Goal: Task Accomplishment & Management: Complete application form

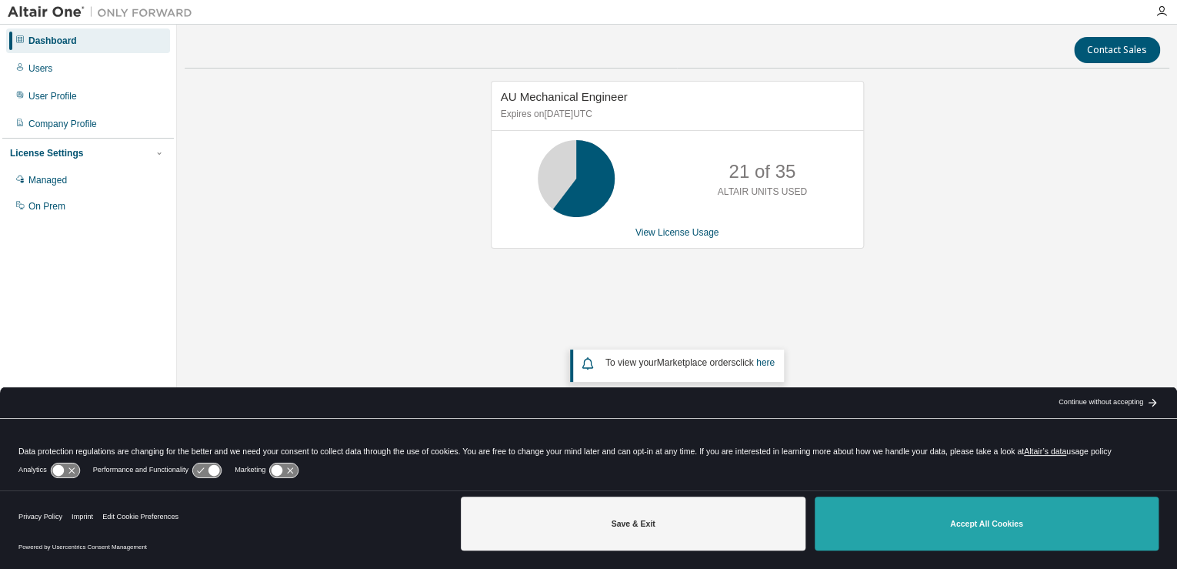
click at [1006, 539] on button "Accept All Cookies" at bounding box center [987, 523] width 344 height 54
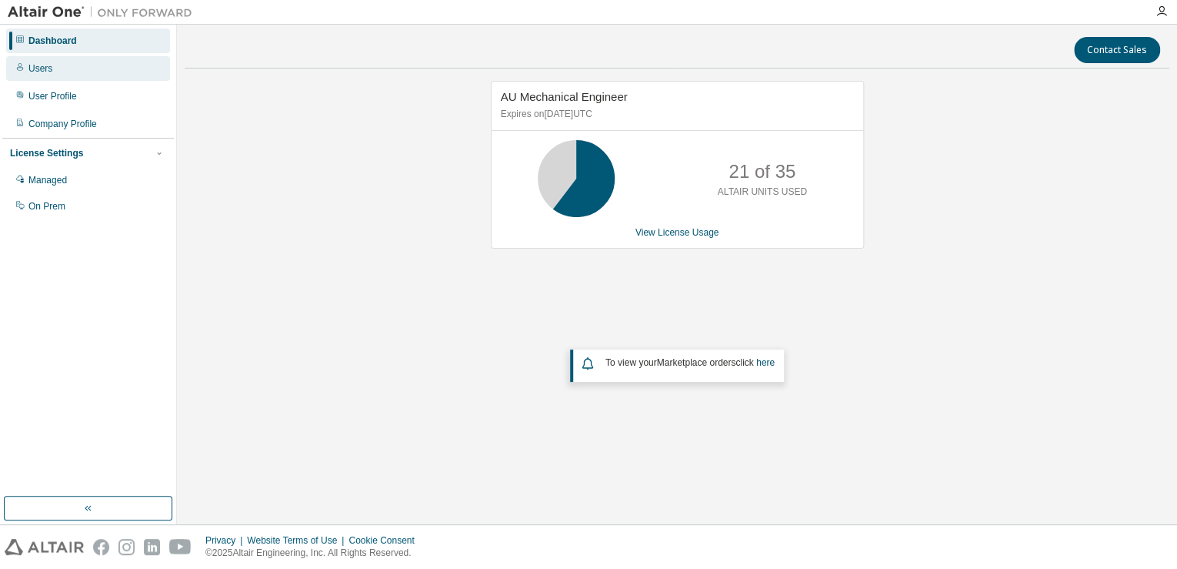
click at [62, 67] on div "Users" at bounding box center [88, 68] width 164 height 25
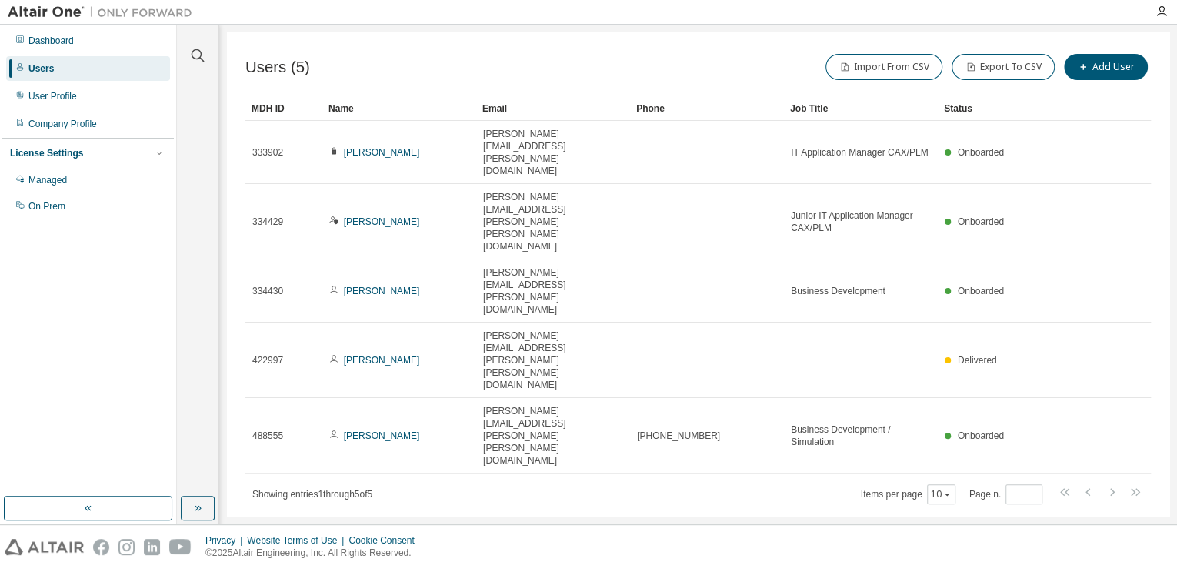
click at [572, 75] on div "Users (5) Import From CSV Export To CSV Add User" at bounding box center [698, 67] width 906 height 32
drag, startPoint x: 572, startPoint y: 55, endPoint x: 362, endPoint y: 60, distance: 209.3
click at [362, 60] on div "Users (5) Import From CSV Export To CSV Add User" at bounding box center [698, 67] width 906 height 32
click at [1082, 70] on icon "button" at bounding box center [1083, 66] width 9 height 9
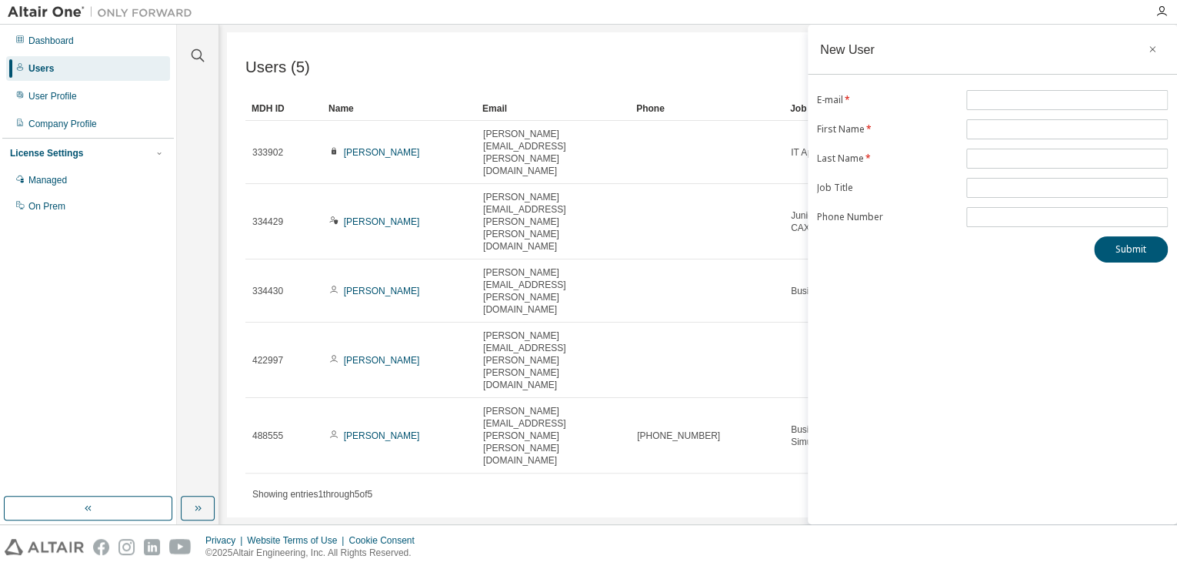
click at [1013, 89] on div "New User E-mail * First Name * Last Name * Job Title Phone Number Submit" at bounding box center [992, 274] width 369 height 499
click at [1040, 89] on div "New User E-mail * First Name * Last Name * Job Title Phone Number Submit" at bounding box center [992, 274] width 369 height 499
click at [1022, 106] on span at bounding box center [1067, 100] width 202 height 20
click at [1028, 100] on input "text" at bounding box center [1067, 100] width 194 height 12
paste input "**********"
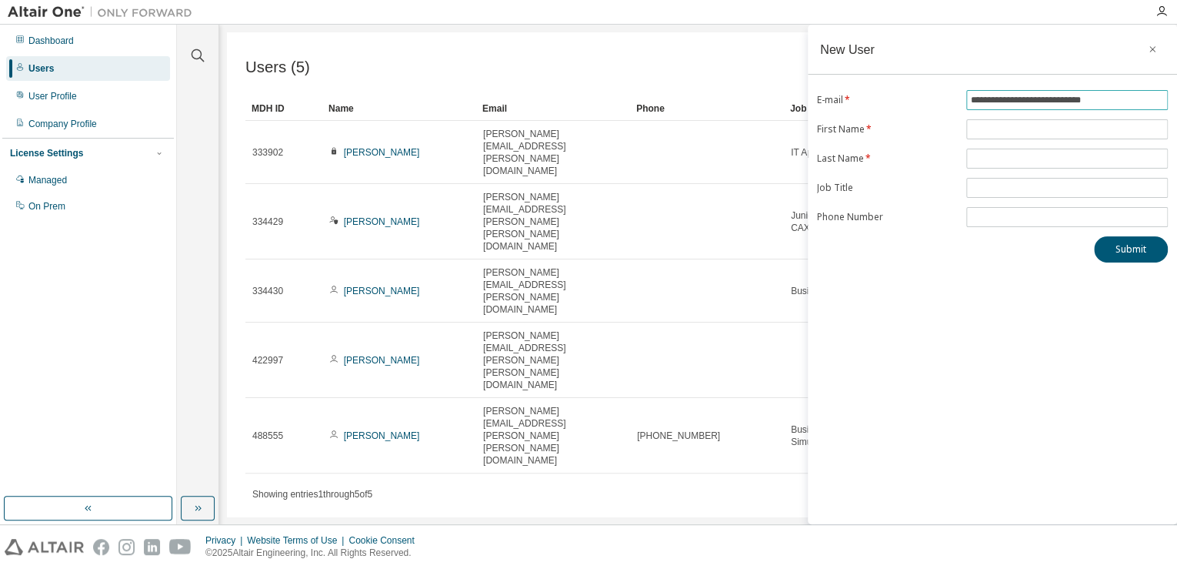
type input "**********"
click at [966, 269] on div "**********" at bounding box center [992, 274] width 369 height 499
click at [990, 148] on span at bounding box center [1067, 158] width 202 height 20
click at [969, 120] on span at bounding box center [1067, 129] width 202 height 20
click at [973, 123] on input "text" at bounding box center [1067, 129] width 194 height 12
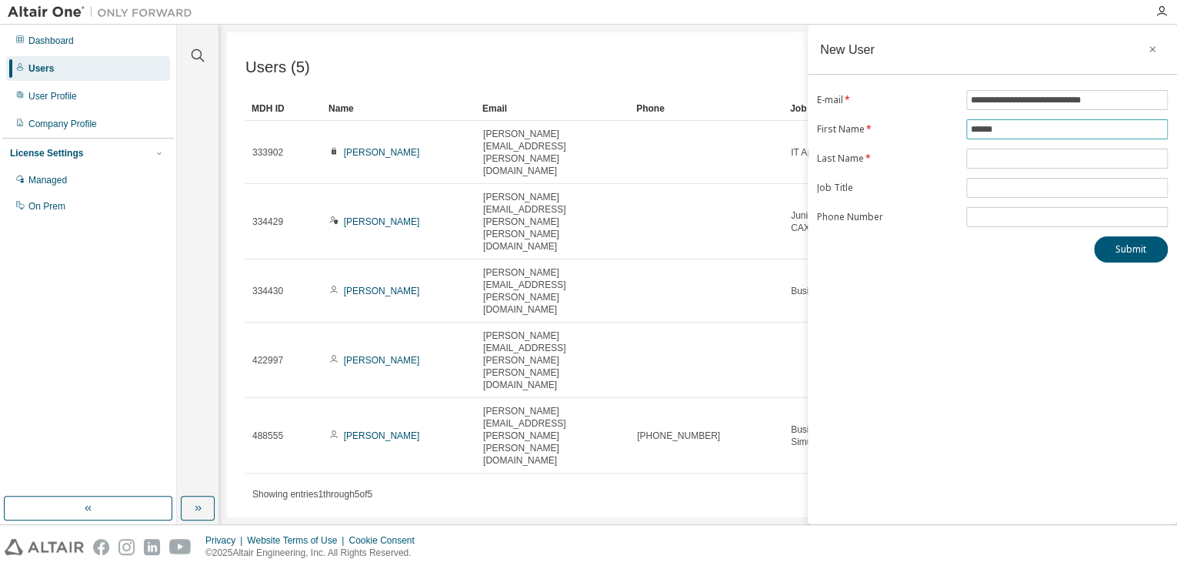
type input "******"
type input "*********"
click at [976, 183] on input "text" at bounding box center [1067, 188] width 194 height 12
paste input "**********"
click at [1027, 188] on input "**********" at bounding box center [1067, 188] width 194 height 12
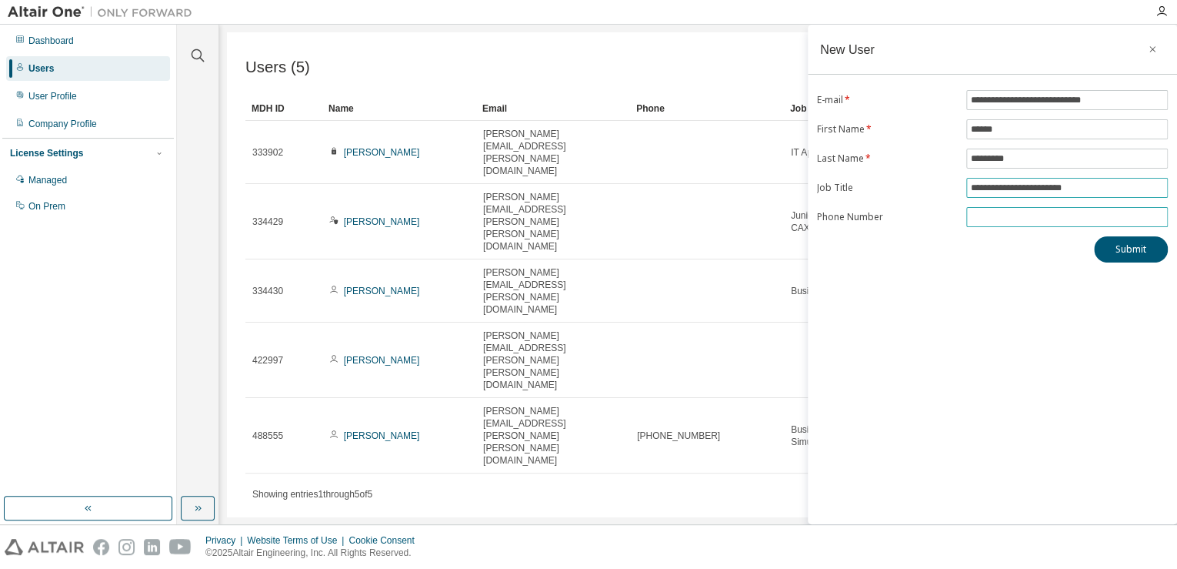
type input "**********"
drag, startPoint x: 1025, startPoint y: 212, endPoint x: 1014, endPoint y: 218, distance: 12.4
click at [1024, 212] on input "tel" at bounding box center [1067, 217] width 194 height 12
click at [984, 212] on input "tel" at bounding box center [1067, 217] width 194 height 12
paste input "**********"
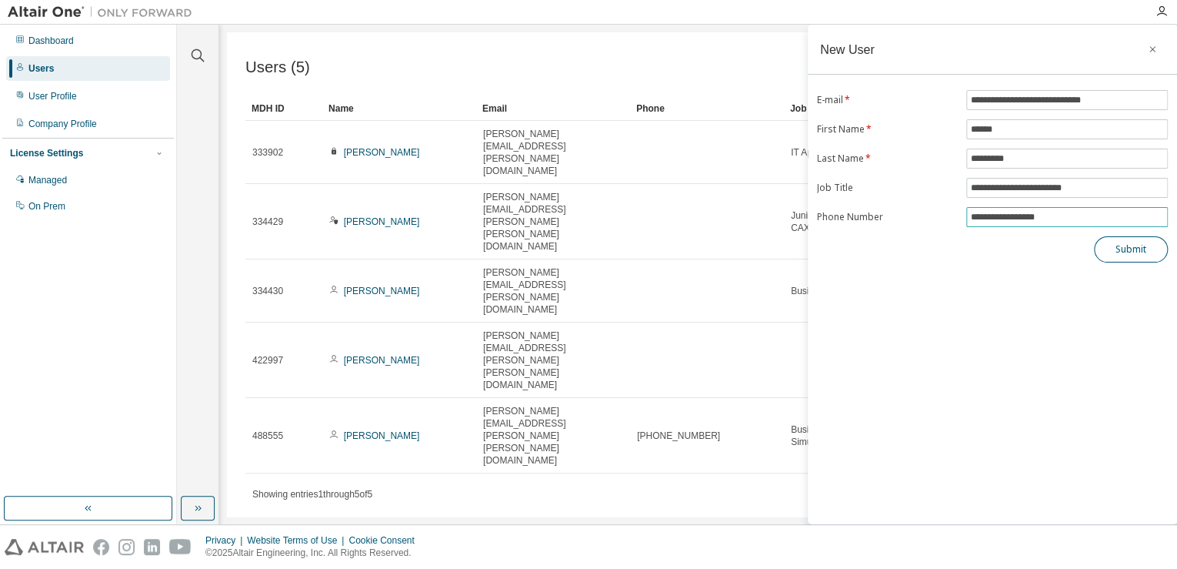
type input "**********"
click at [1108, 249] on button "Submit" at bounding box center [1131, 249] width 74 height 26
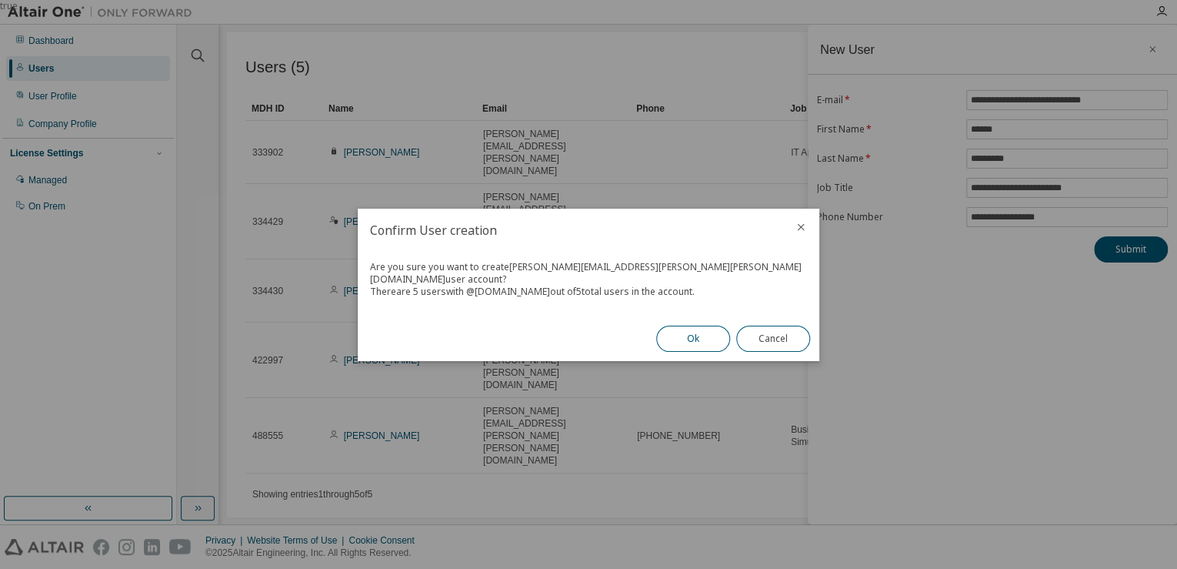
click at [668, 342] on button "Ok" at bounding box center [693, 338] width 74 height 26
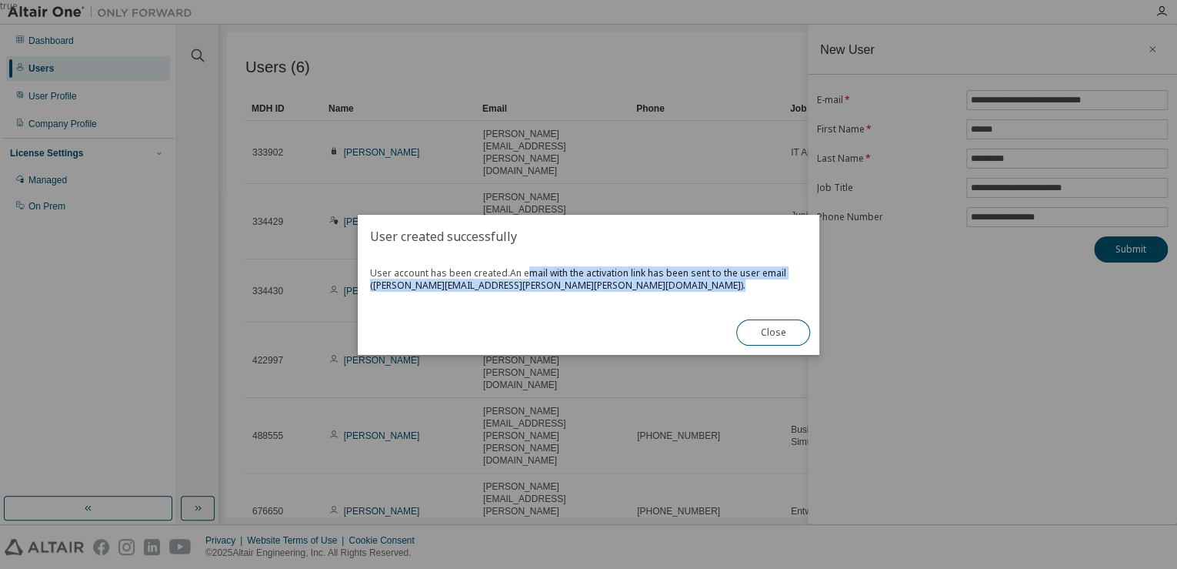
drag, startPoint x: 532, startPoint y: 269, endPoint x: 705, endPoint y: 280, distance: 172.7
click at [705, 280] on span "User account has been created. An email with the activation link has been sent …" at bounding box center [588, 279] width 437 height 25
drag, startPoint x: 705, startPoint y: 280, endPoint x: 677, endPoint y: 292, distance: 30.3
click at [677, 292] on div "User account has been created. An email with the activation link has been sent …" at bounding box center [589, 284] width 462 height 52
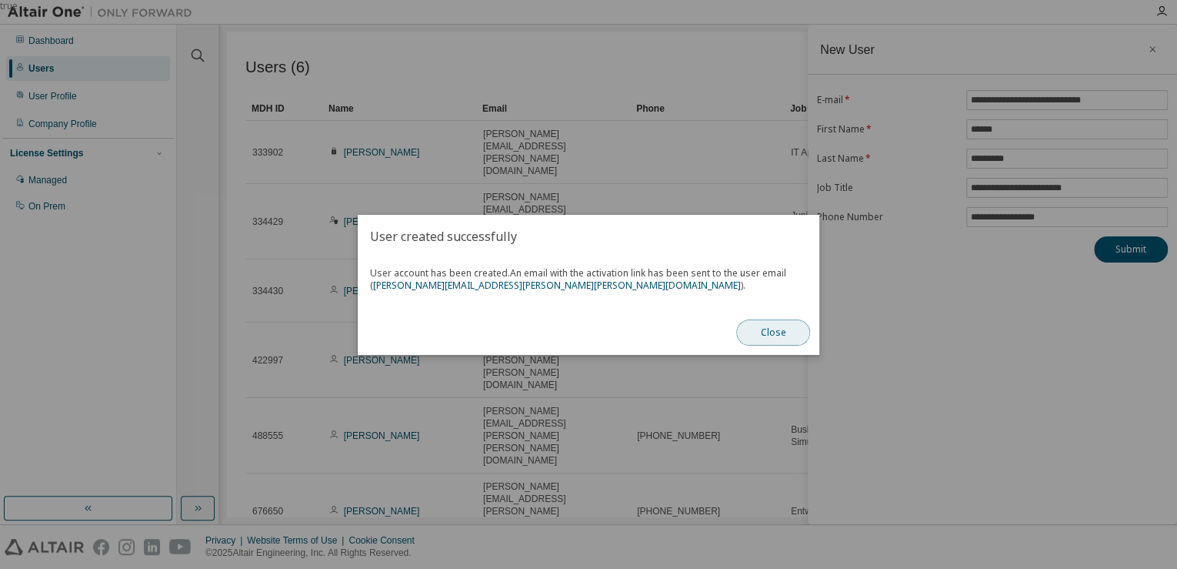
click at [769, 326] on button "Close" at bounding box center [773, 332] width 74 height 26
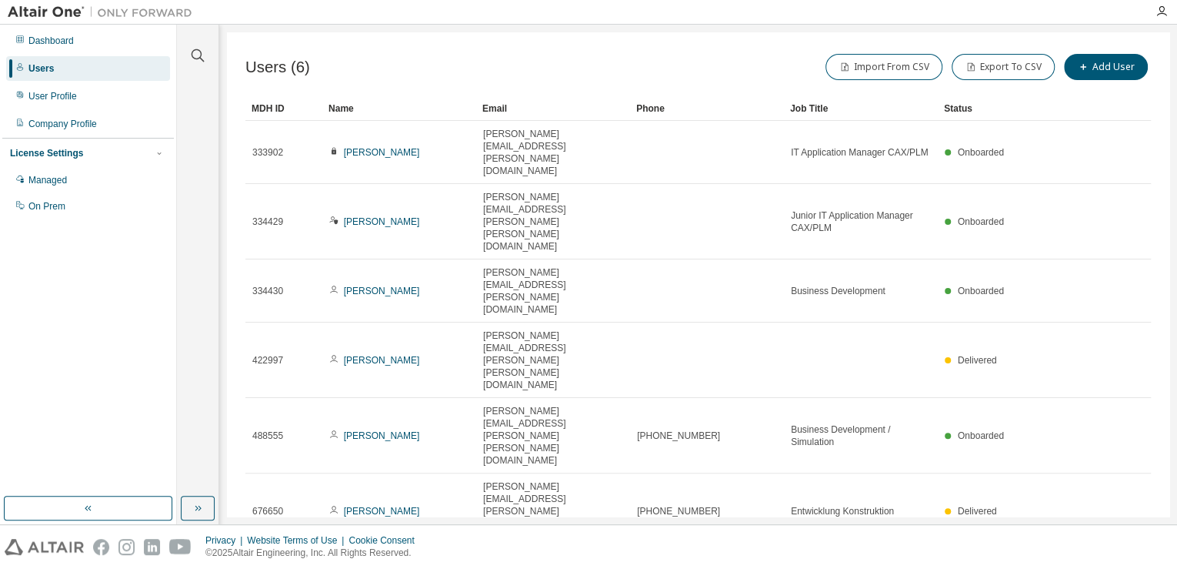
click at [913, 396] on div "Users (6) Import From CSV Export To CSV Add User Clear Load Save Save As Field …" at bounding box center [698, 274] width 943 height 484
drag, startPoint x: 728, startPoint y: 390, endPoint x: 663, endPoint y: 321, distance: 94.7
click at [718, 375] on div "Users (6) Import From CSV Export To CSV Add User Clear Load Save Save As Field …" at bounding box center [698, 274] width 943 height 484
click at [782, 390] on div "Users (6) Import From CSV Export To CSV Add User Clear Load Save Save As Field …" at bounding box center [698, 274] width 943 height 484
drag, startPoint x: 772, startPoint y: 385, endPoint x: 568, endPoint y: 379, distance: 204.8
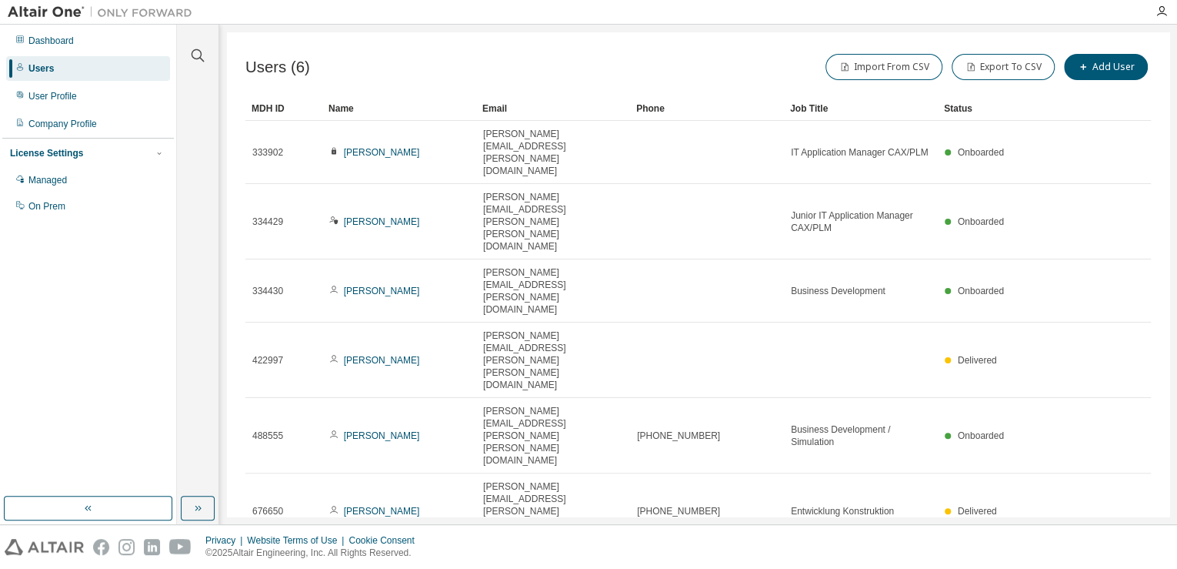
click at [568, 379] on div "Users (6) Import From CSV Export To CSV Add User Clear Load Save Save As Field …" at bounding box center [698, 274] width 943 height 484
click at [57, 185] on div "Managed" at bounding box center [47, 180] width 38 height 12
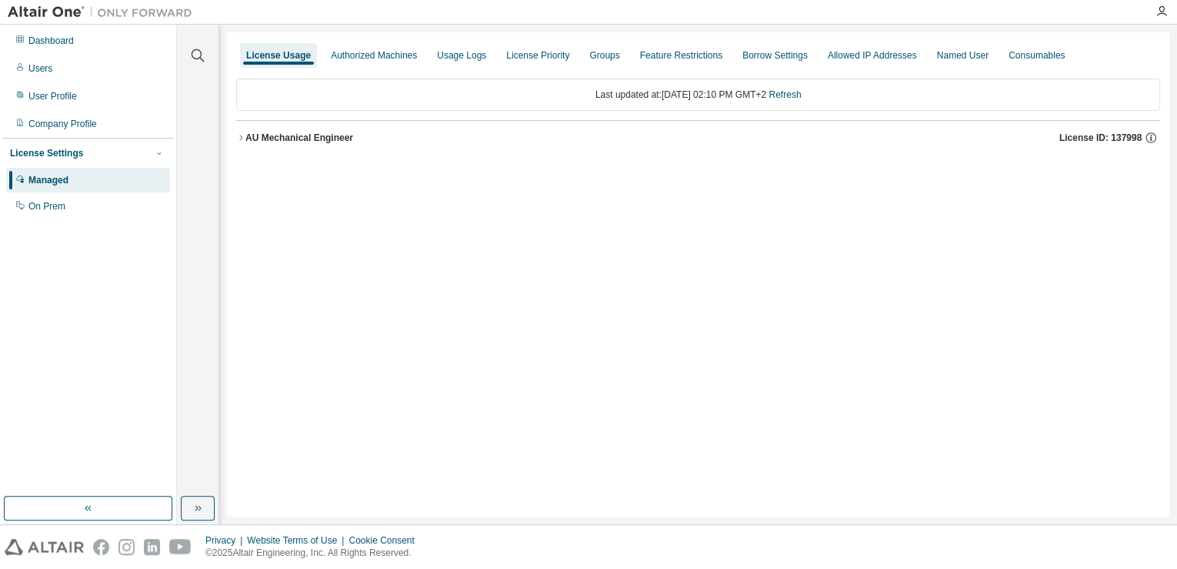
click at [282, 134] on div "AU Mechanical Engineer" at bounding box center [299, 138] width 108 height 12
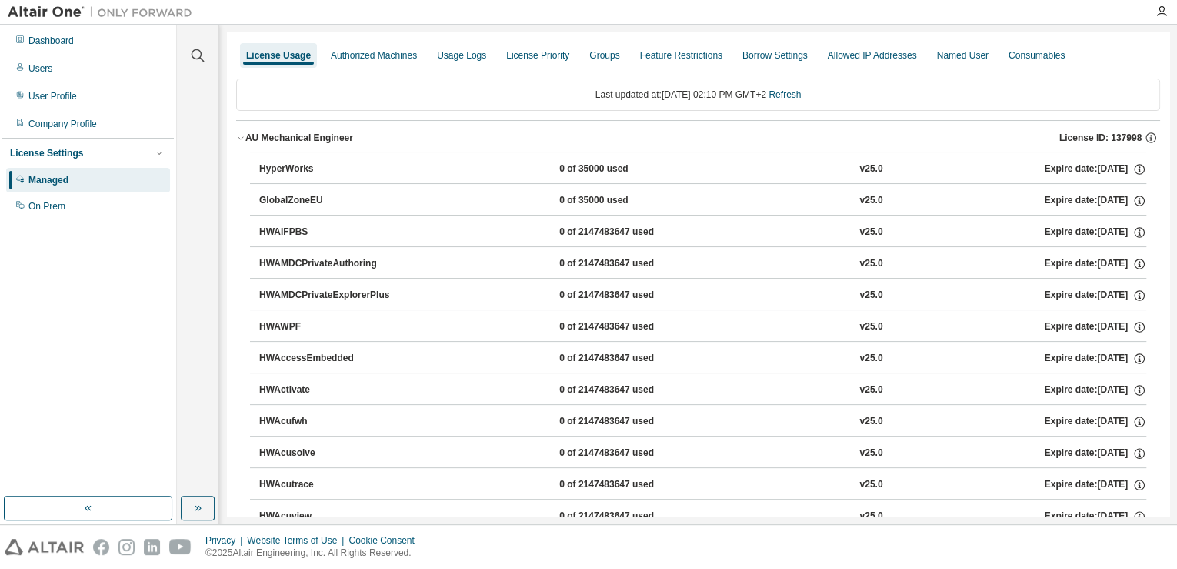
click at [282, 134] on div "AU Mechanical Engineer" at bounding box center [299, 138] width 108 height 12
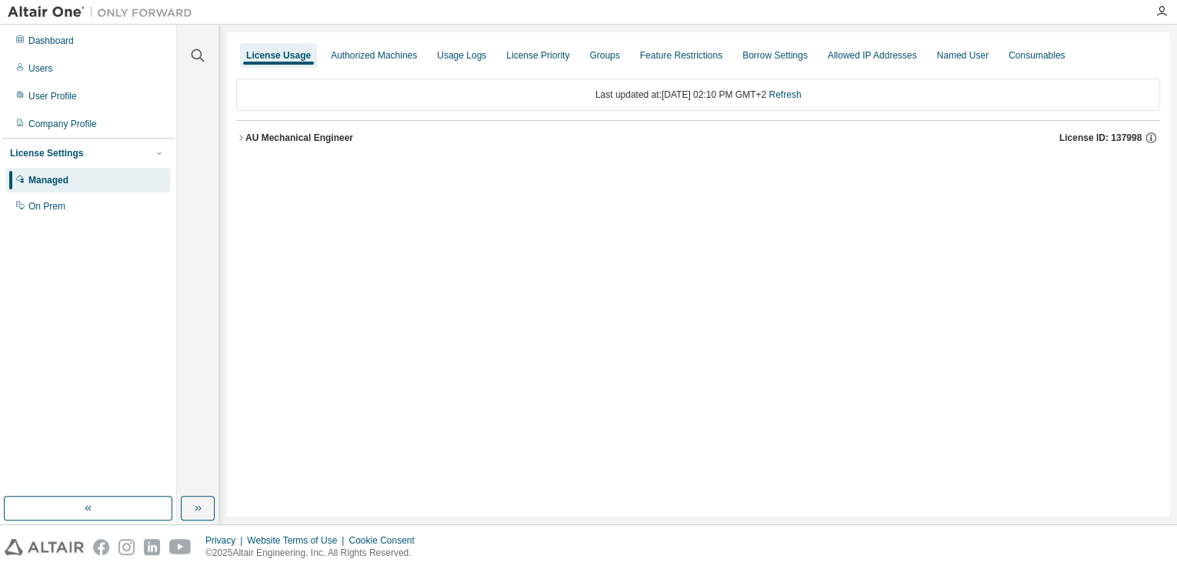
click at [247, 129] on button "AU Mechanical Engineer License ID: 137998" at bounding box center [698, 138] width 924 height 34
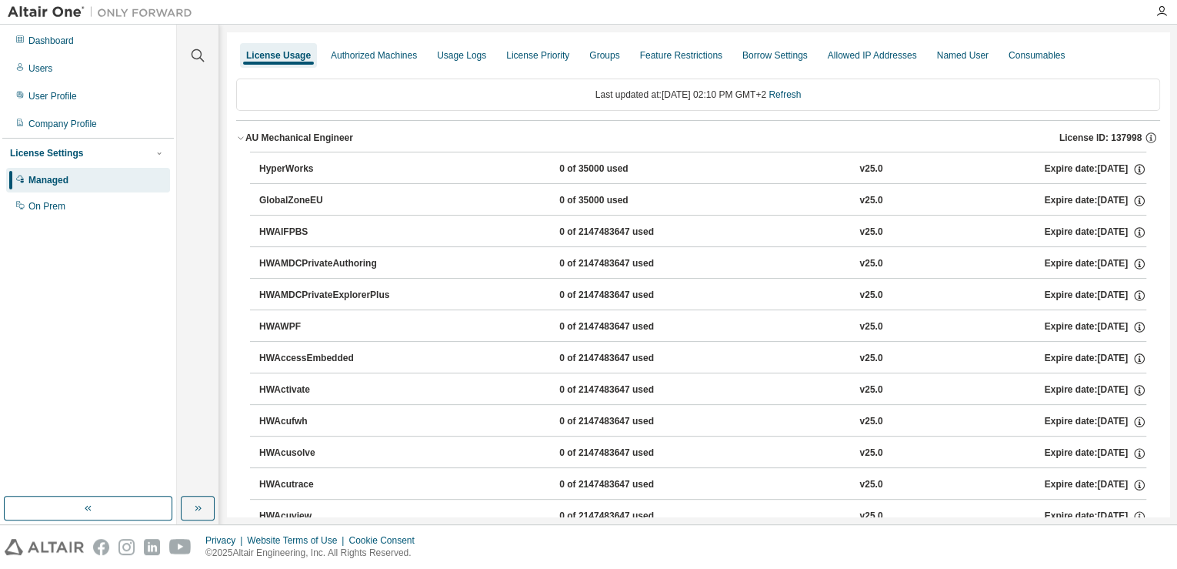
click at [308, 128] on button "AU Mechanical Engineer License ID: 137998" at bounding box center [698, 138] width 924 height 34
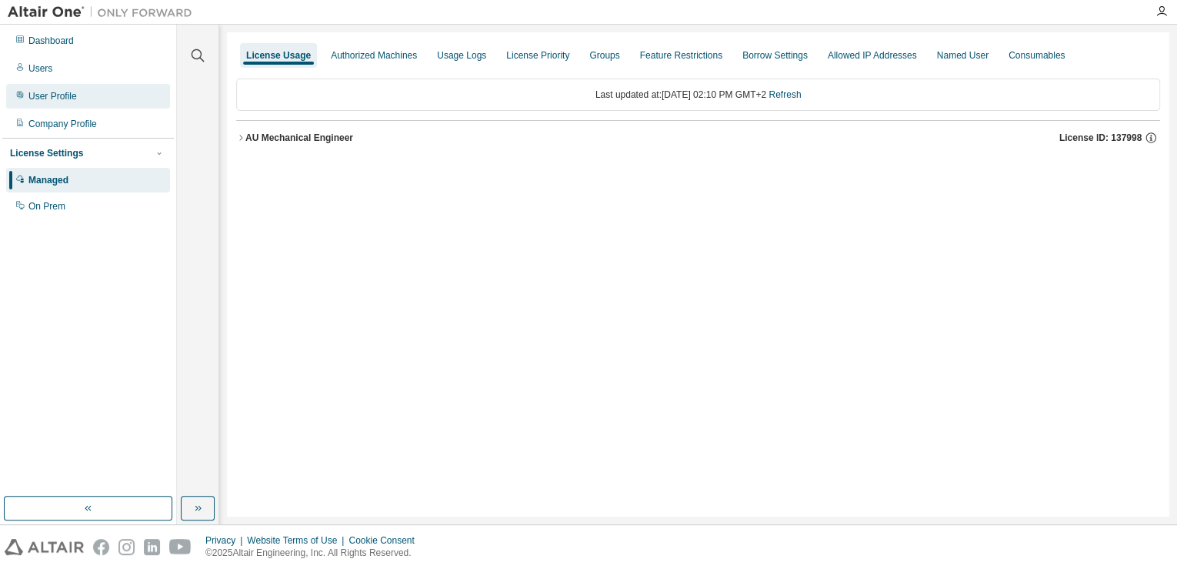
click at [78, 104] on div "User Profile" at bounding box center [88, 96] width 164 height 25
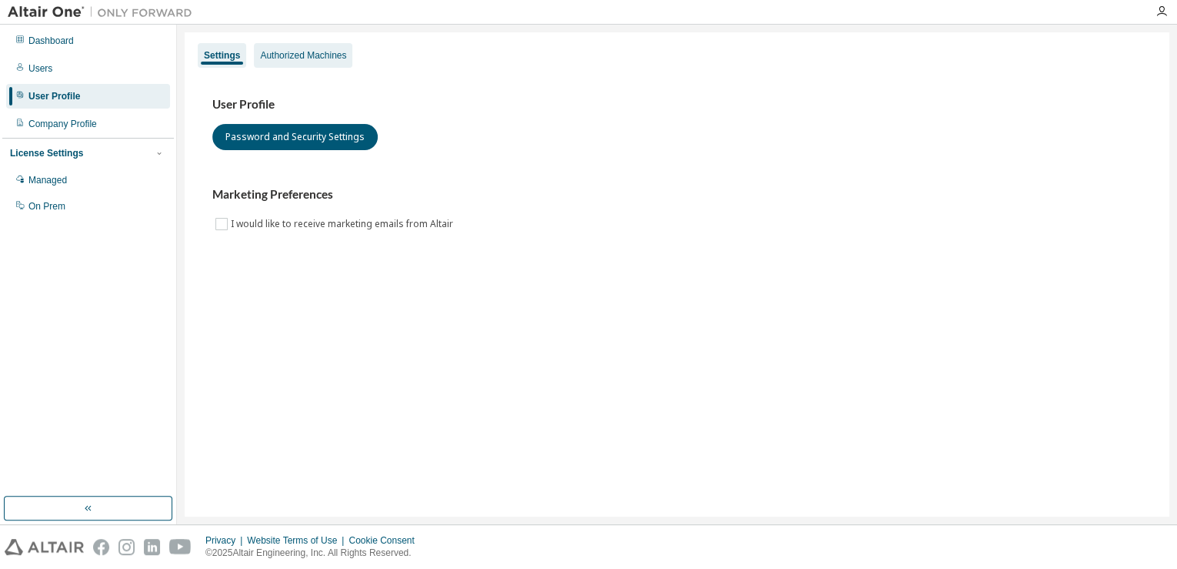
click at [268, 51] on div "Authorized Machines" at bounding box center [303, 55] width 86 height 12
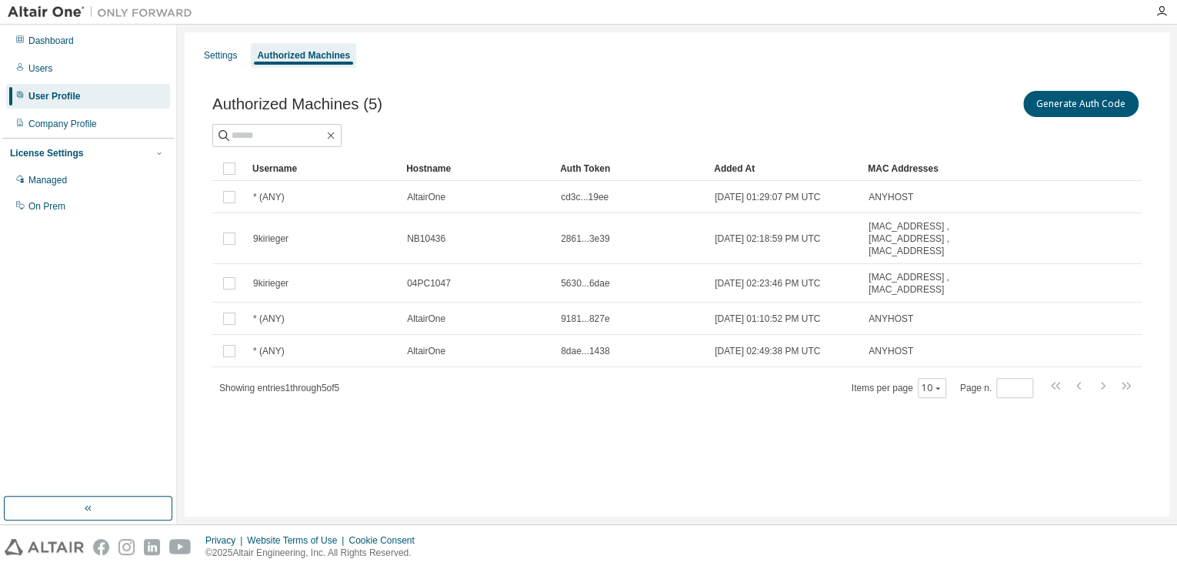
drag, startPoint x: 487, startPoint y: 88, endPoint x: 429, endPoint y: 80, distance: 58.2
click at [429, 80] on div "Authorized Machines (5) Generate Auth Code Clear Load Save Save As Field Operat…" at bounding box center [677, 253] width 966 height 369
drag, startPoint x: 868, startPoint y: 114, endPoint x: 549, endPoint y: 74, distance: 321.0
click at [549, 73] on div "Authorized Machines (5) Generate Auth Code Clear Load Save Save As Field Operat…" at bounding box center [677, 253] width 966 height 369
click at [474, 69] on div "Authorized Machines (5) Generate Auth Code Clear Load Save Save As Field Operat…" at bounding box center [677, 253] width 966 height 369
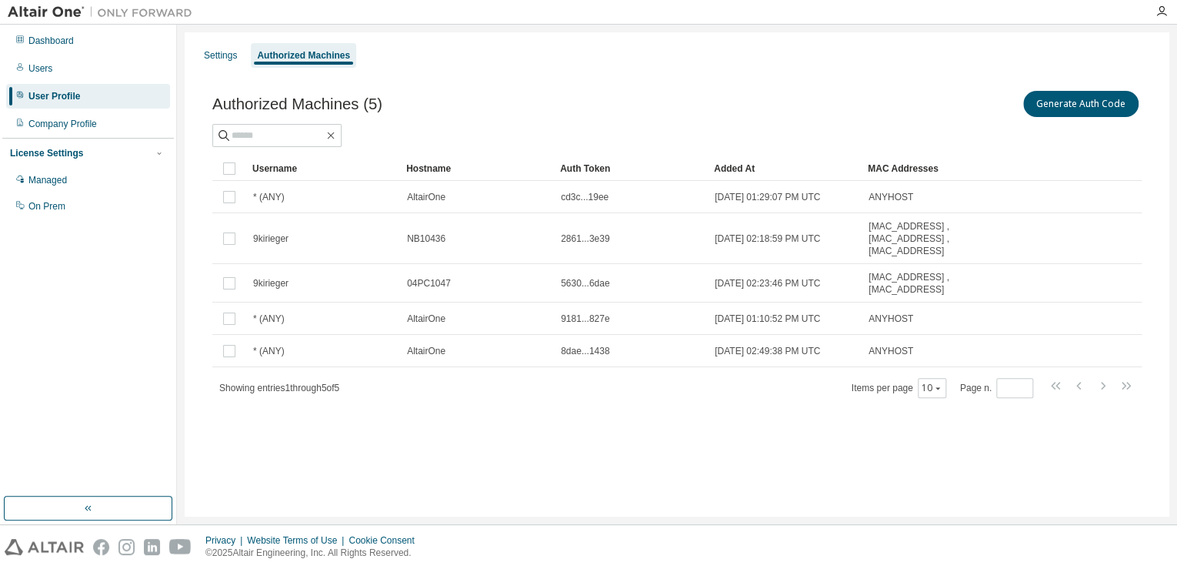
drag, startPoint x: 474, startPoint y: 69, endPoint x: 357, endPoint y: 50, distance: 118.5
click at [358, 49] on div "Settings Authorized Machines" at bounding box center [677, 56] width 966 height 28
click at [1088, 107] on button "Generate Auth Code" at bounding box center [1080, 104] width 115 height 26
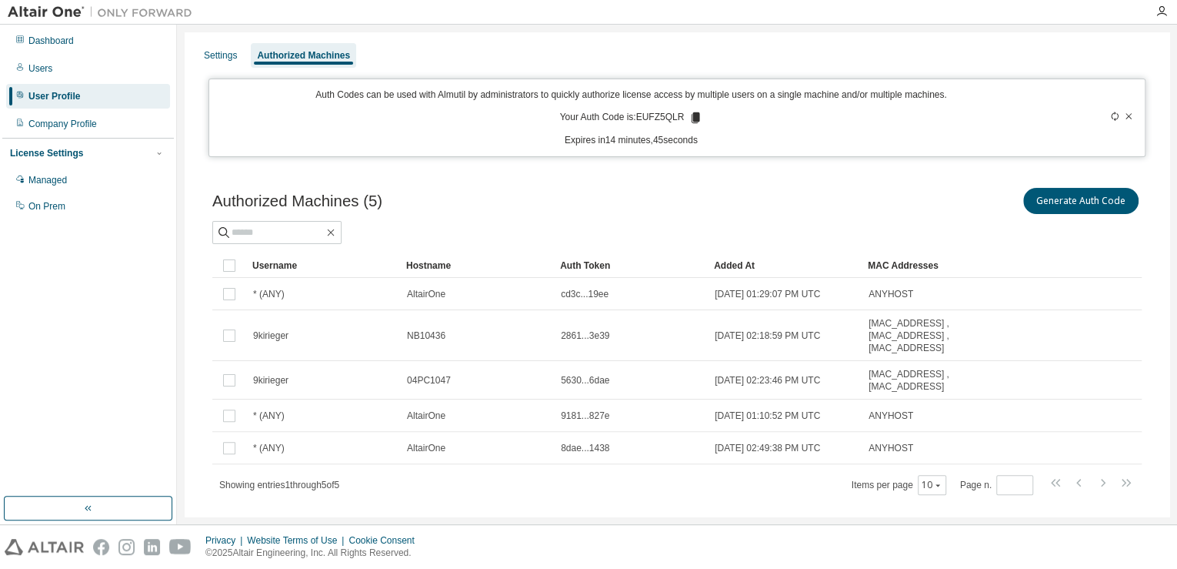
click at [1126, 120] on div at bounding box center [1090, 117] width 92 height 58
click at [1124, 115] on icon at bounding box center [1128, 116] width 9 height 9
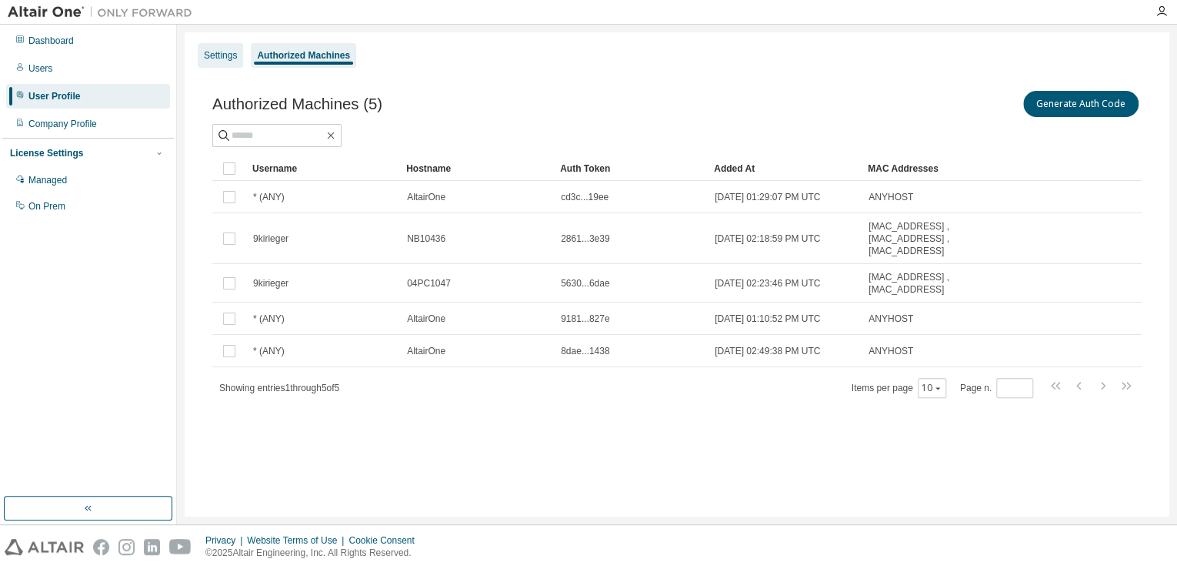
click at [219, 61] on div "Settings" at bounding box center [220, 55] width 33 height 12
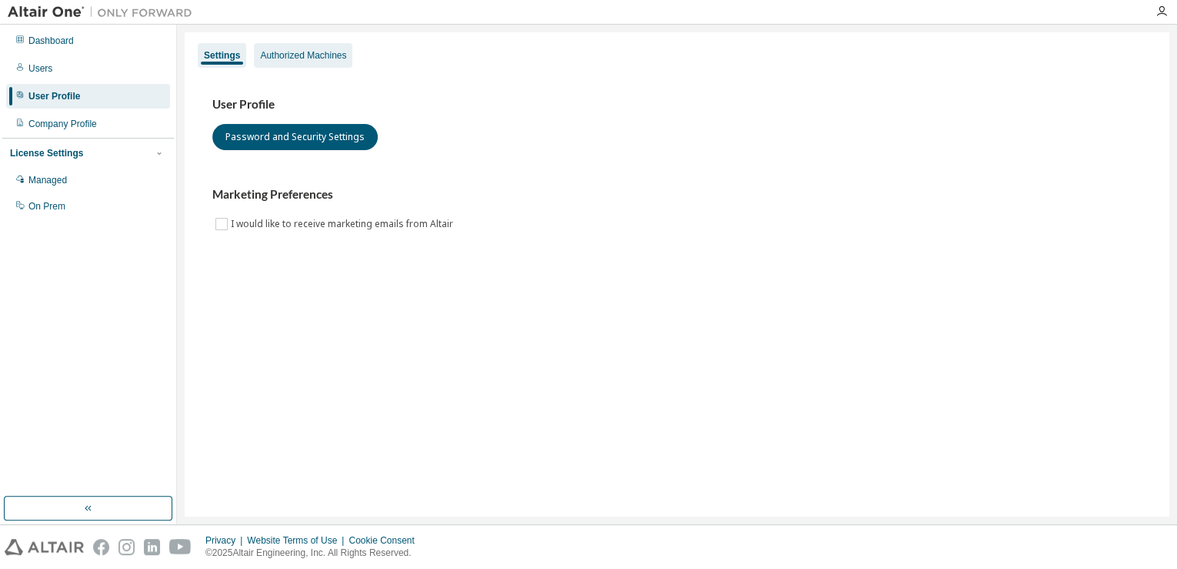
click at [315, 46] on div "Authorized Machines" at bounding box center [303, 55] width 98 height 25
click at [283, 60] on div "Authorized Machines" at bounding box center [303, 55] width 86 height 12
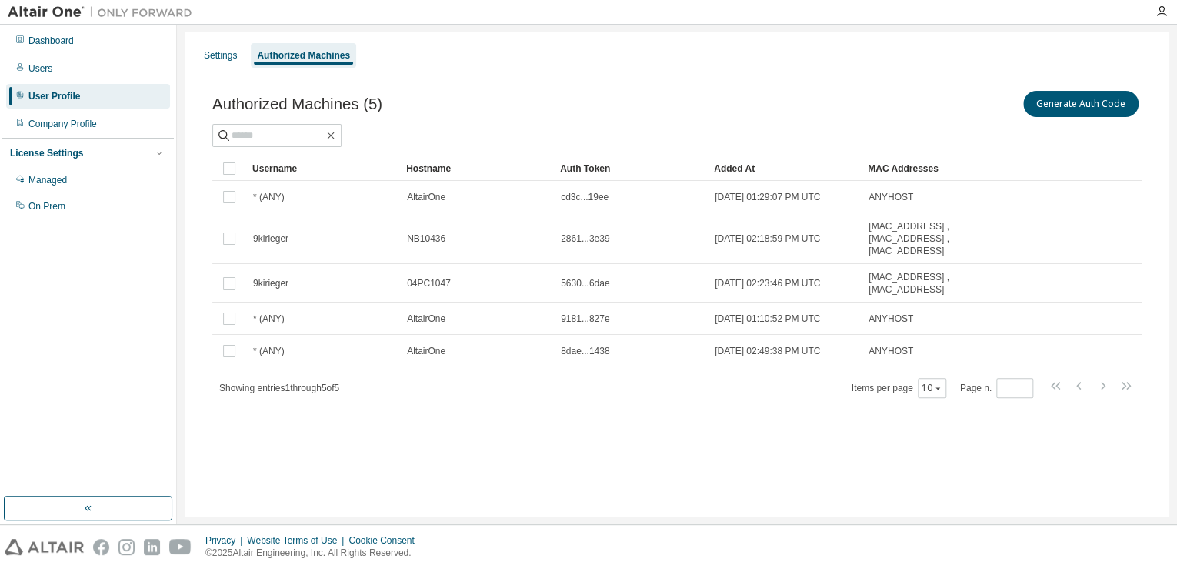
click at [240, 443] on div "Settings Authorized Machines Authorized Machines (5) Generate Auth Code Clear L…" at bounding box center [677, 274] width 985 height 484
click at [366, 439] on div "Settings Authorized Machines Authorized Machines (5) Generate Auth Code Clear L…" at bounding box center [677, 274] width 985 height 484
click at [428, 55] on div "Settings Authorized Machines" at bounding box center [677, 56] width 966 height 28
click at [98, 126] on div "Company Profile" at bounding box center [88, 124] width 164 height 25
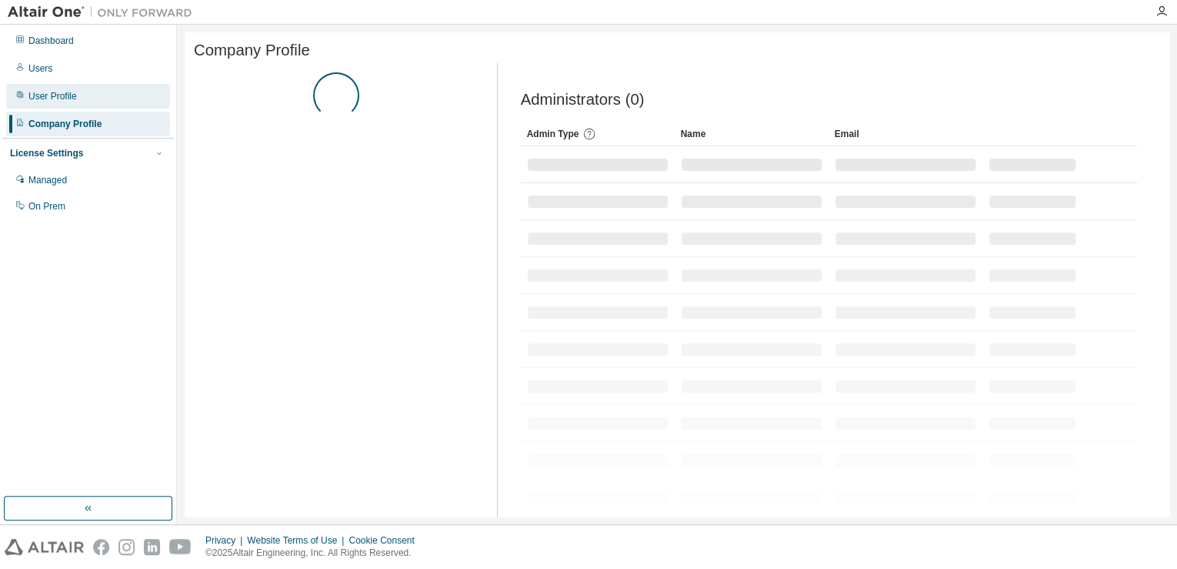
click at [117, 97] on div "User Profile" at bounding box center [88, 96] width 164 height 25
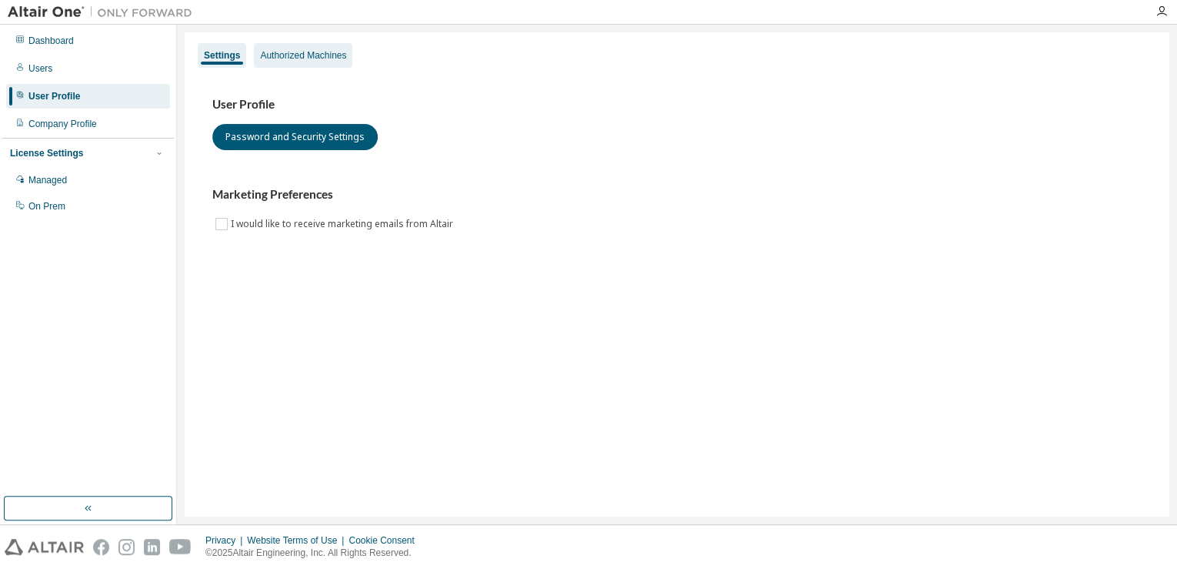
click at [302, 62] on div "Authorized Machines" at bounding box center [303, 55] width 98 height 25
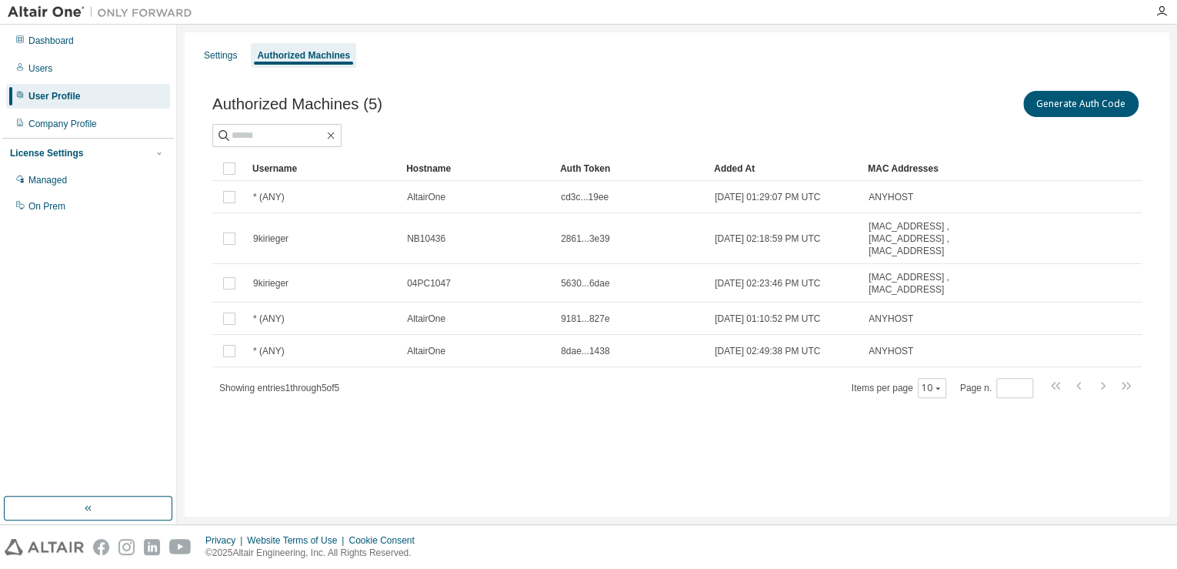
click at [511, 135] on div at bounding box center [676, 135] width 929 height 23
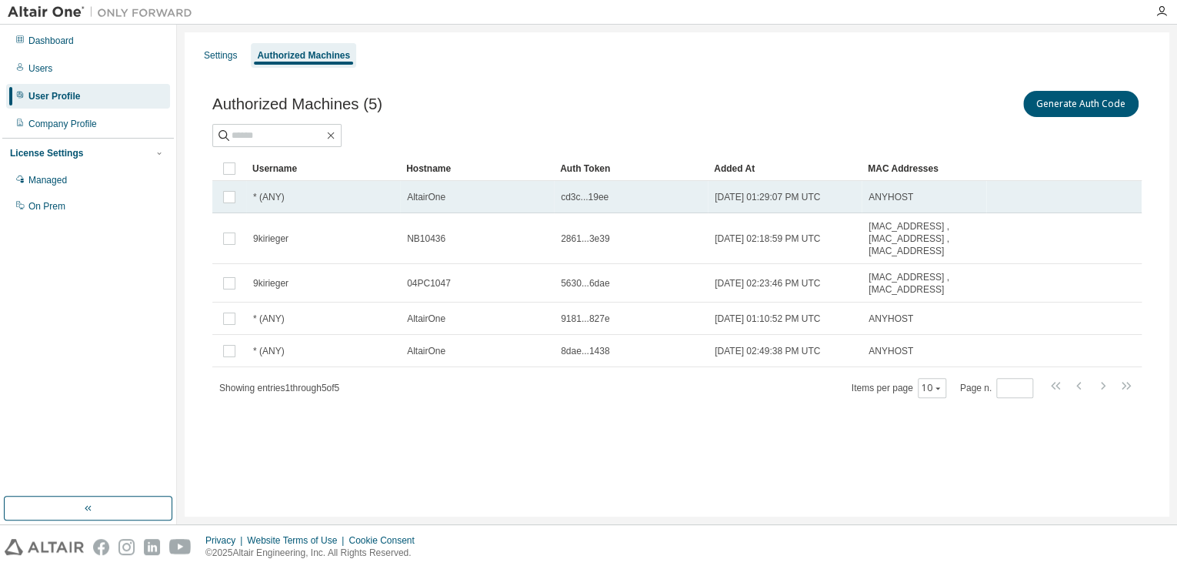
click at [446, 197] on div "AltairOne" at bounding box center [477, 197] width 140 height 12
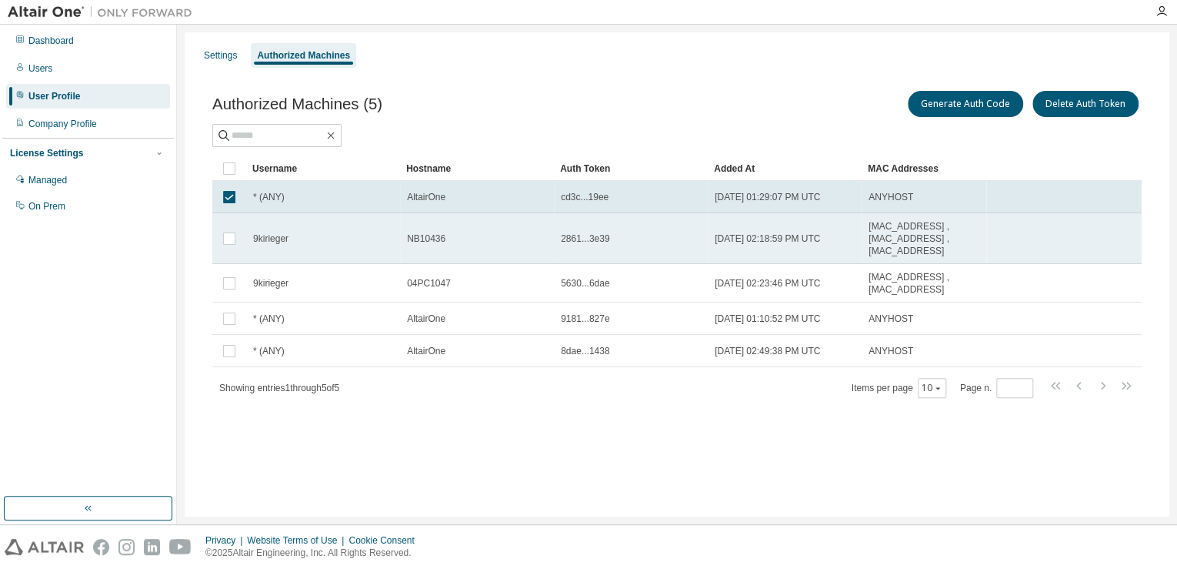
click at [449, 237] on div "NB10436" at bounding box center [477, 238] width 140 height 12
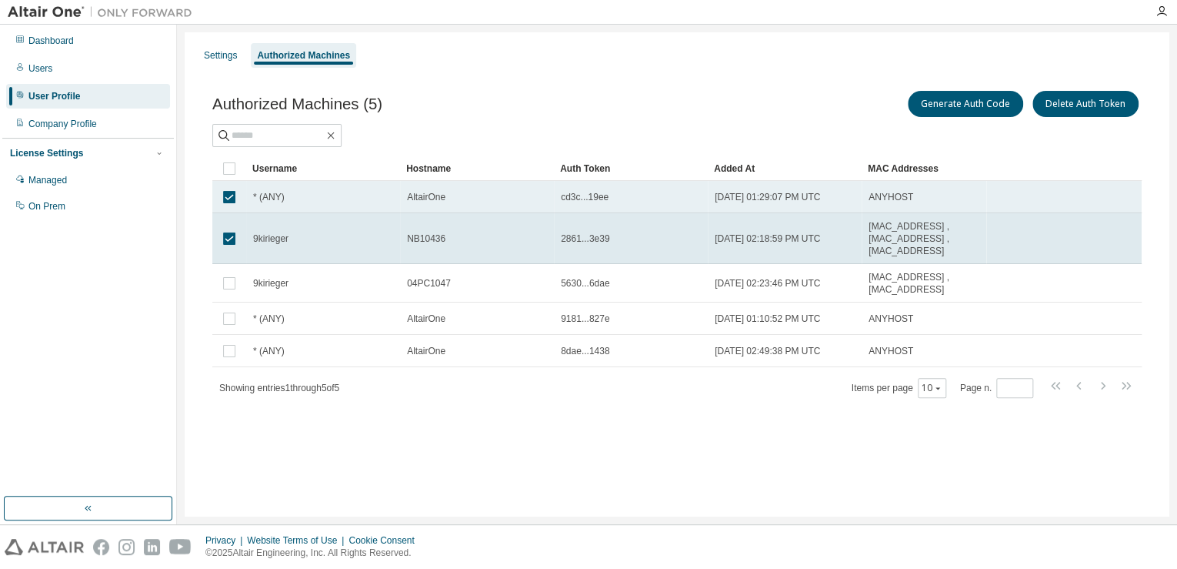
click at [407, 182] on td "AltairOne" at bounding box center [477, 197] width 154 height 32
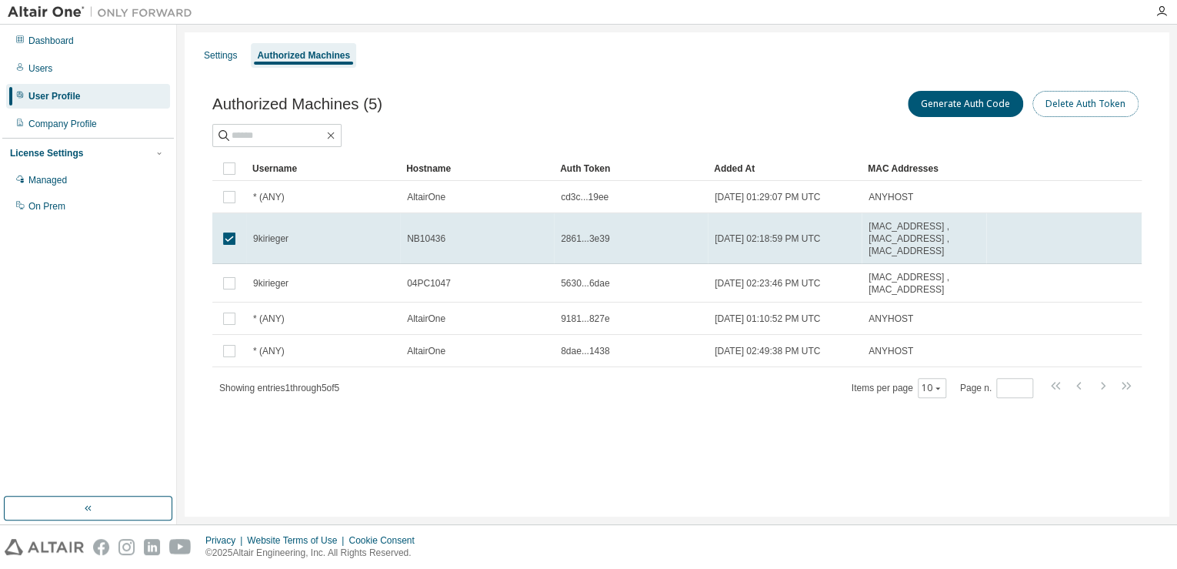
click at [1116, 114] on button "Delete Auth Token" at bounding box center [1086, 104] width 106 height 26
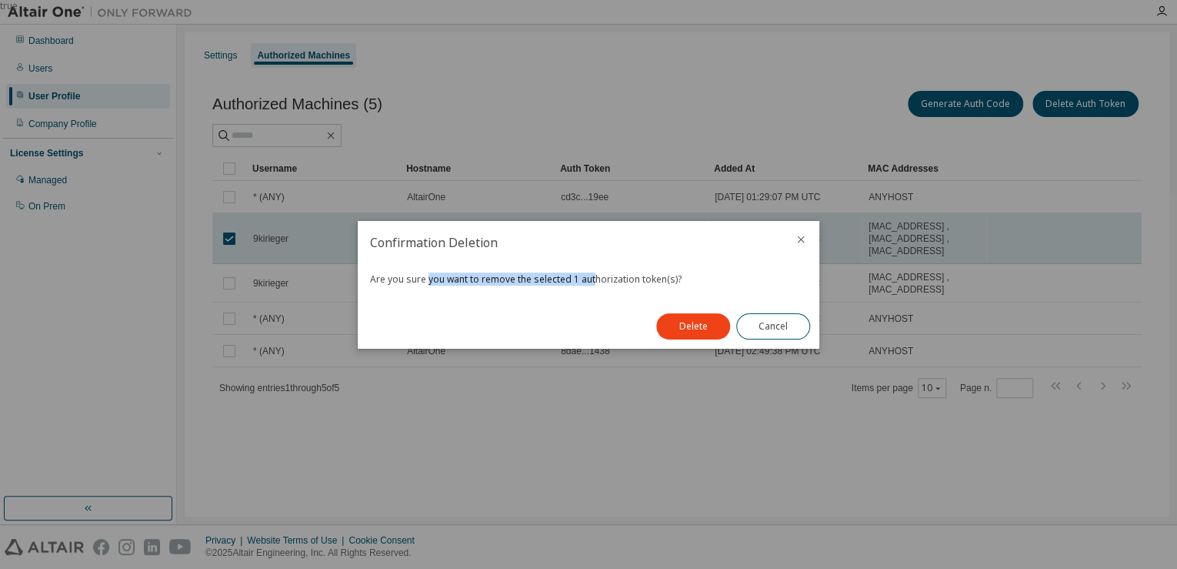
drag, startPoint x: 434, startPoint y: 279, endPoint x: 613, endPoint y: 279, distance: 179.3
click at [613, 279] on div "Are you sure you want to remove the selected 1 authorization token(s)?" at bounding box center [589, 284] width 462 height 40
drag, startPoint x: 613, startPoint y: 279, endPoint x: 699, endPoint y: 282, distance: 85.5
click at [699, 282] on div "Are you sure you want to remove the selected 1 authorization token(s)?" at bounding box center [589, 284] width 462 height 40
click at [687, 310] on div "Delete Cancel" at bounding box center [733, 326] width 172 height 45
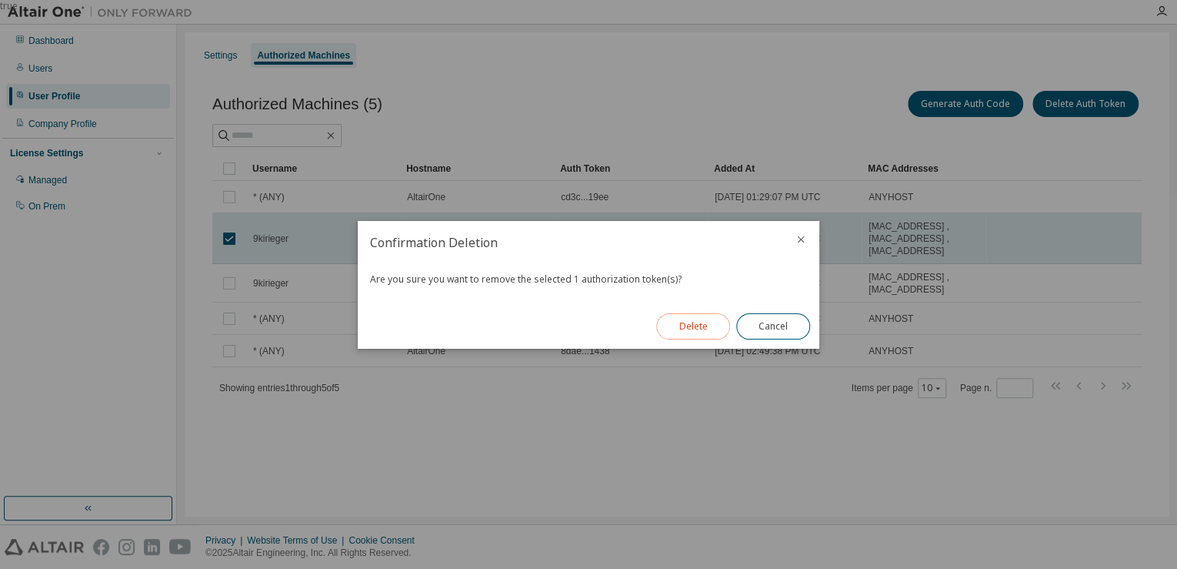
click at [687, 317] on button "Delete" at bounding box center [693, 326] width 74 height 26
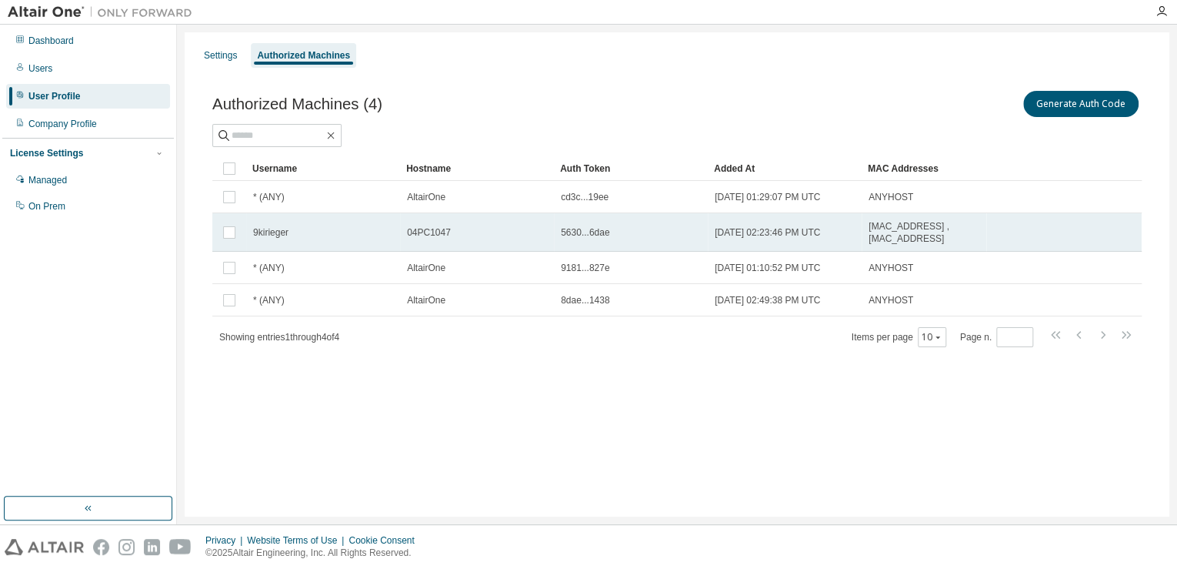
click at [437, 234] on span "04PC1047" at bounding box center [429, 232] width 44 height 12
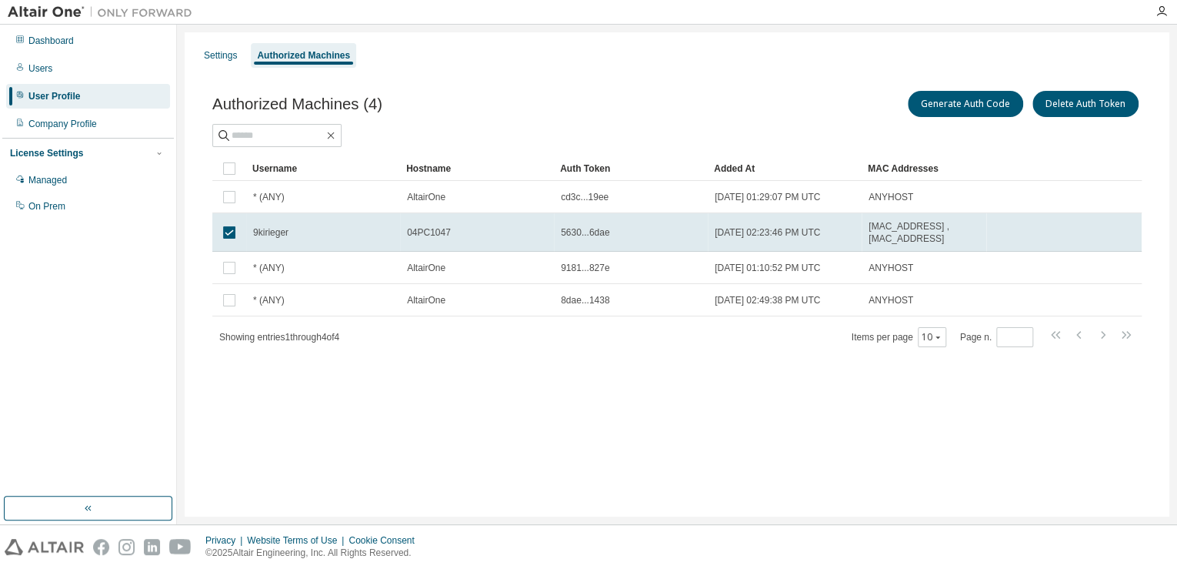
drag, startPoint x: 515, startPoint y: 407, endPoint x: 492, endPoint y: 349, distance: 62.1
click at [517, 405] on div "Settings Authorized Machines Authorized Machines (4) Generate Auth Code Delete …" at bounding box center [677, 274] width 985 height 484
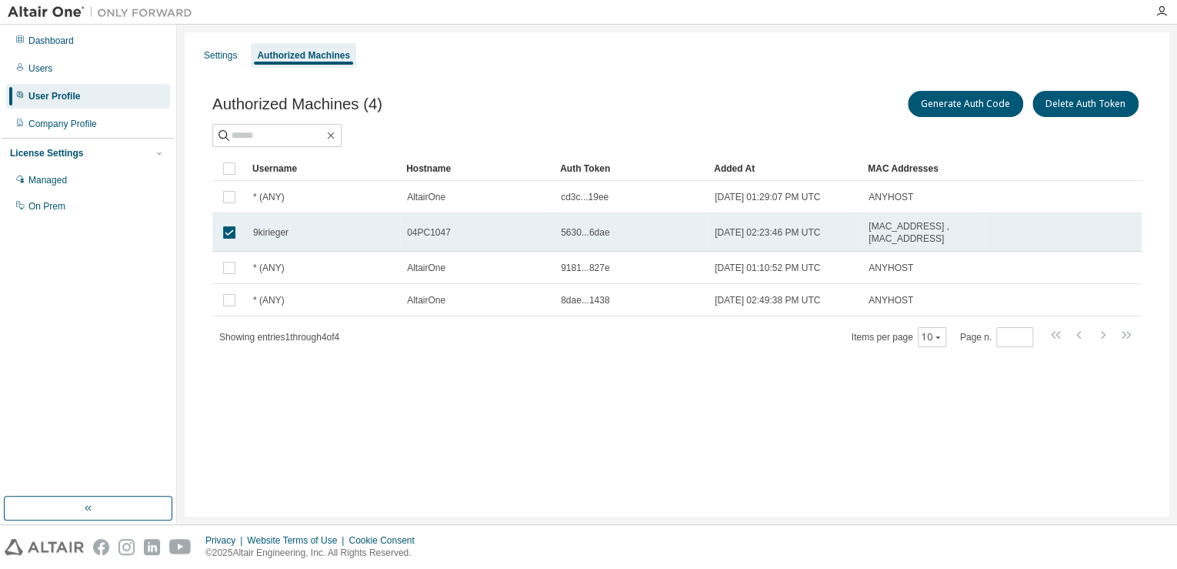
click at [219, 222] on td at bounding box center [229, 232] width 34 height 38
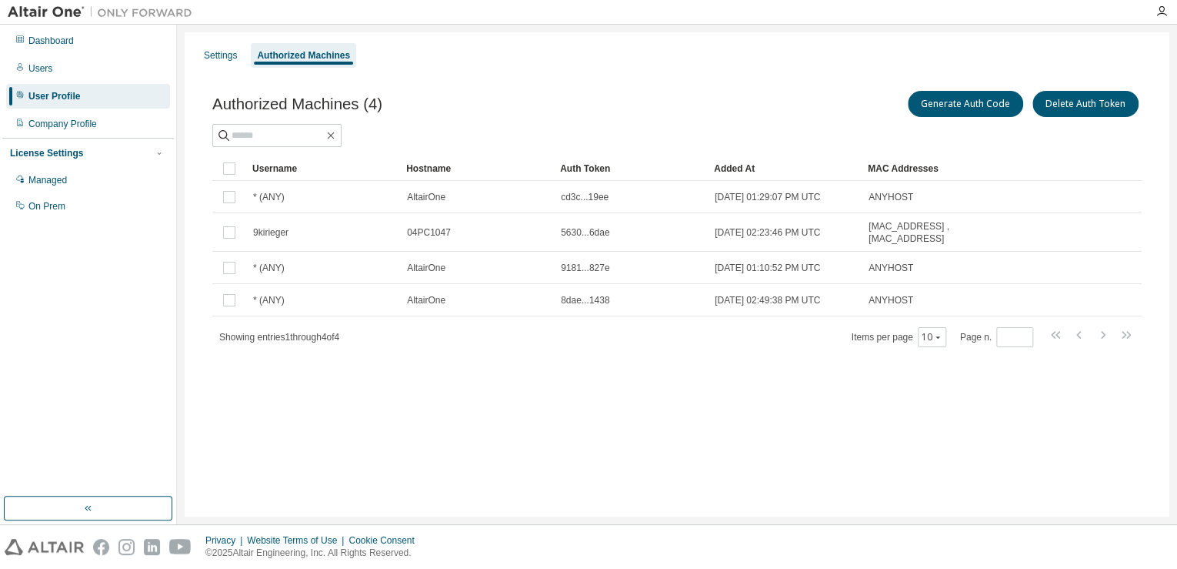
click at [636, 73] on div "Authorized Machines (4) Generate Auth Code Delete Auth Token Clear Load Save Sa…" at bounding box center [677, 228] width 966 height 319
click at [864, 103] on div "Generate Auth Code Delete Auth Token" at bounding box center [909, 104] width 465 height 32
click at [588, 456] on div "Settings Authorized Machines Authorized Machines (4) Generate Auth Code Delete …" at bounding box center [677, 274] width 985 height 484
click at [969, 102] on button "Generate Auth Code" at bounding box center [965, 104] width 115 height 26
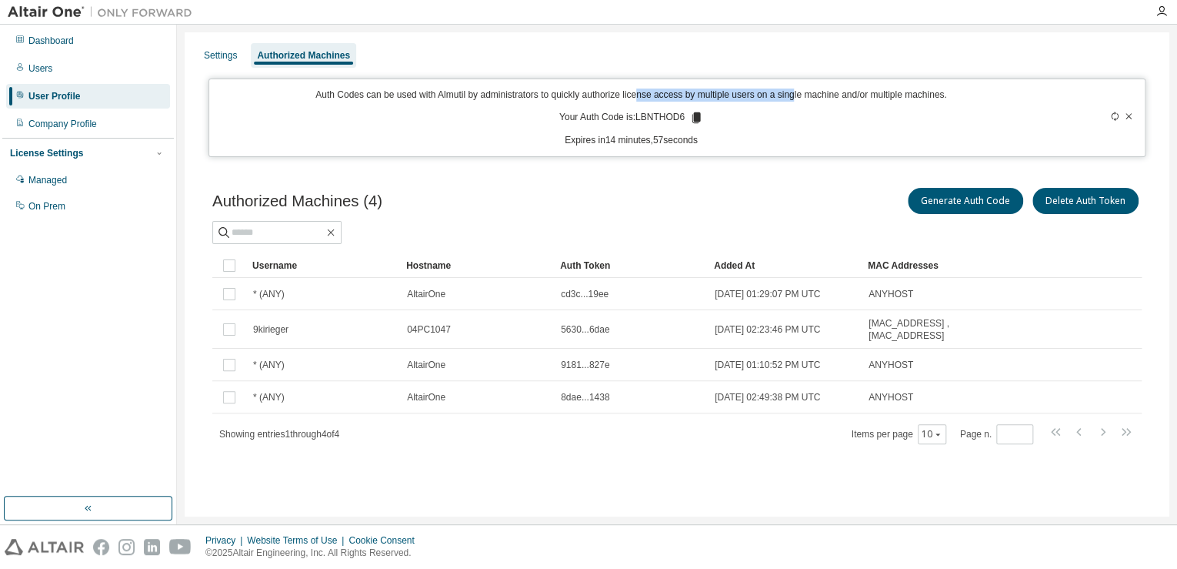
drag, startPoint x: 641, startPoint y: 95, endPoint x: 798, endPoint y: 98, distance: 157.0
click at [798, 98] on p "Auth Codes can be used with Almutil by administrators to quickly authorize lice…" at bounding box center [632, 94] width 826 height 13
drag, startPoint x: 798, startPoint y: 98, endPoint x: 906, endPoint y: 98, distance: 108.5
click at [906, 98] on p "Auth Codes can be used with Almutil by administrators to quickly authorize lice…" at bounding box center [632, 94] width 826 height 13
click at [62, 182] on div "Managed" at bounding box center [47, 180] width 38 height 12
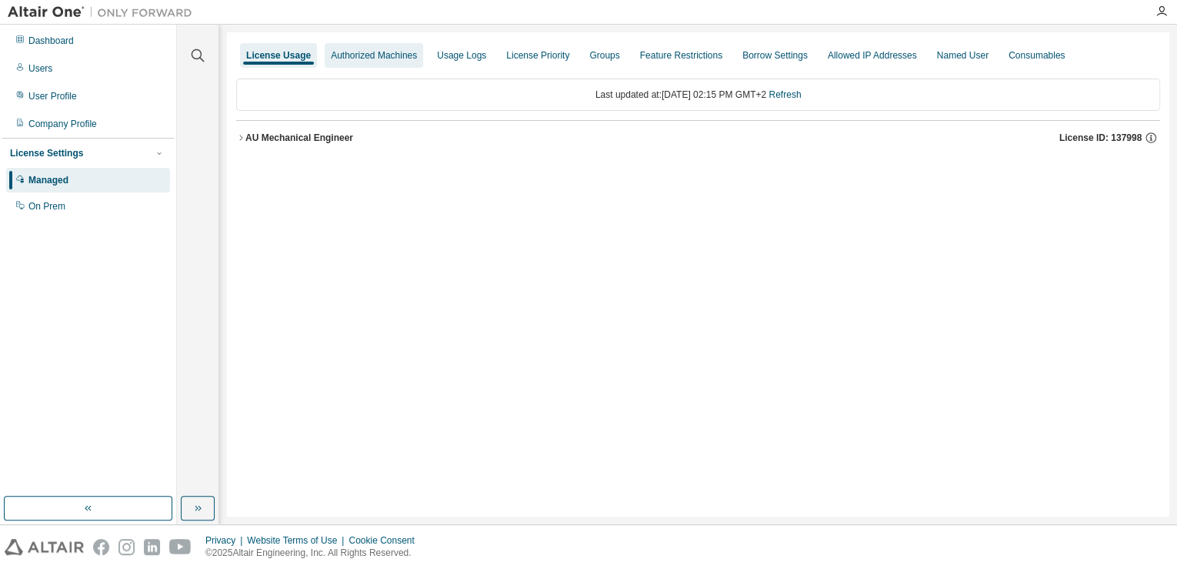
click at [375, 54] on div "Authorized Machines" at bounding box center [374, 55] width 86 height 12
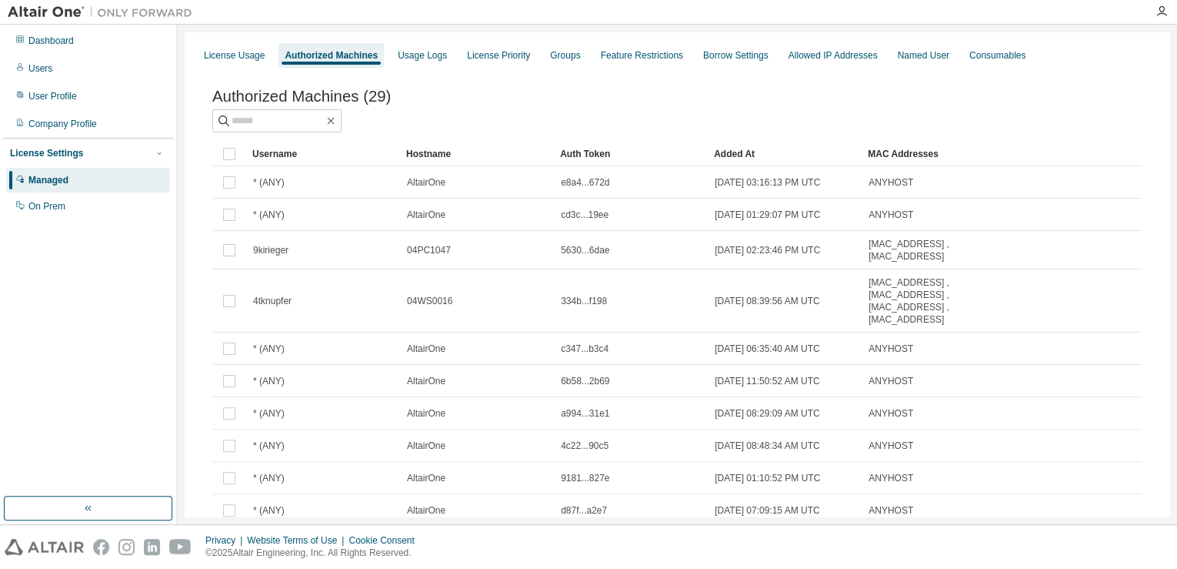
click at [566, 111] on div "Authorized Machines (29)" at bounding box center [676, 110] width 929 height 45
click at [240, 58] on div "License Usage" at bounding box center [234, 55] width 61 height 12
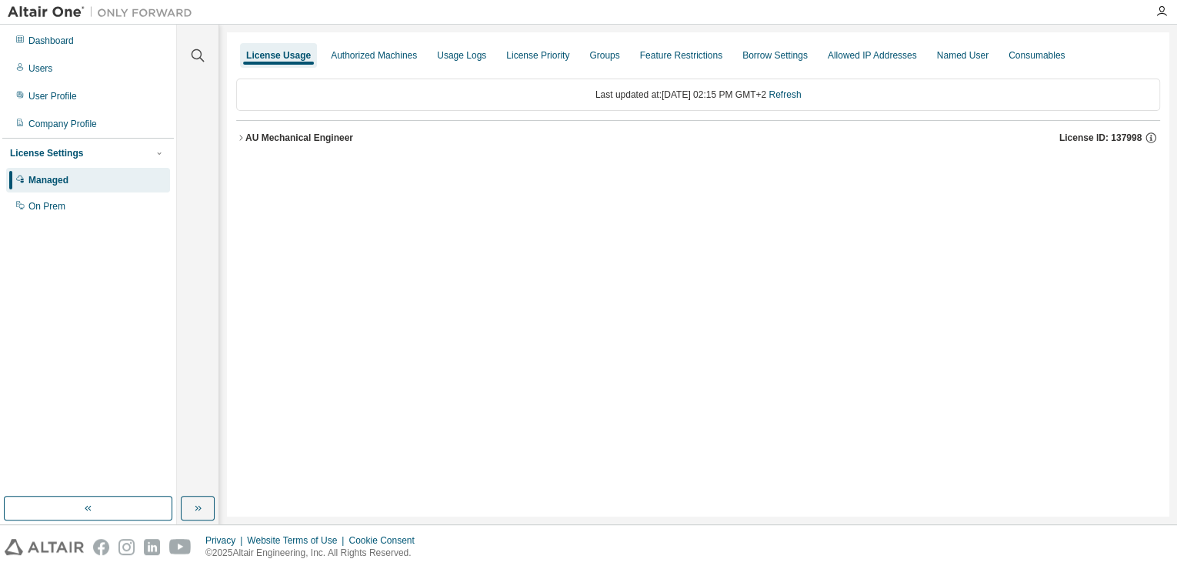
click at [323, 126] on button "AU Mechanical Engineer License ID: 137998" at bounding box center [698, 138] width 924 height 34
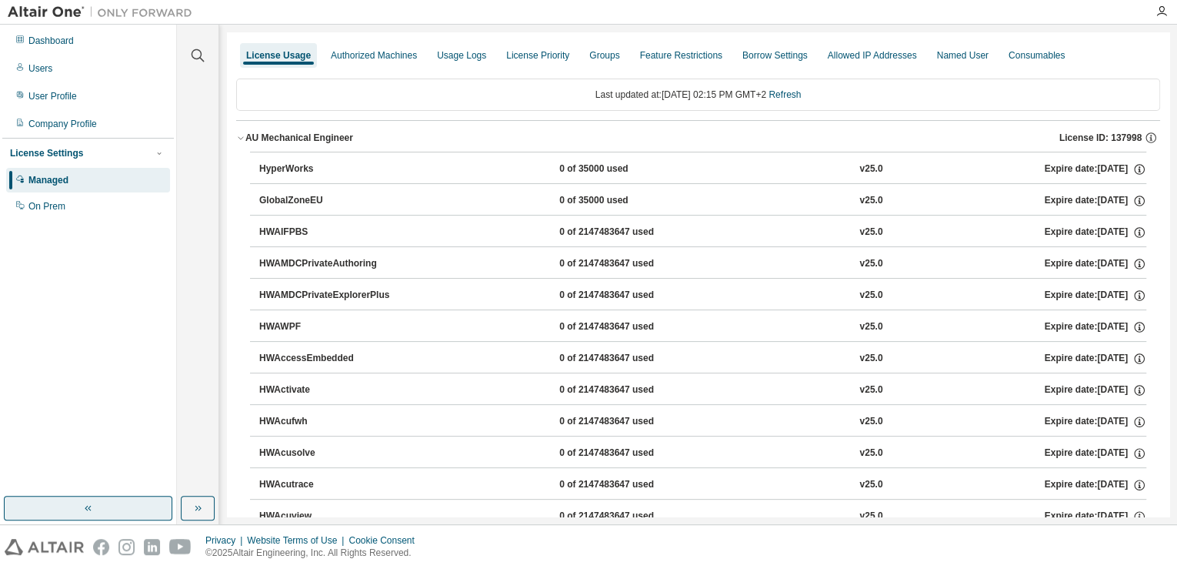
click at [128, 510] on button "button" at bounding box center [88, 507] width 168 height 25
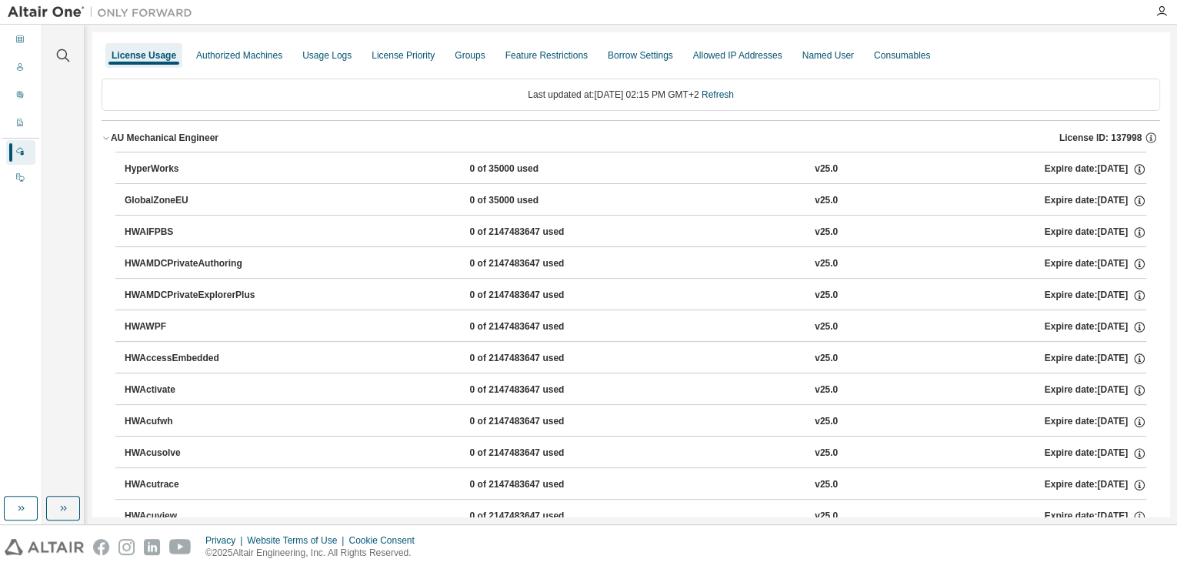
click at [33, 147] on div "Managed" at bounding box center [20, 152] width 29 height 25
click at [0, 509] on html "Dashboard Users User Profile Company Profile License Settings Managed On Prem C…" at bounding box center [588, 284] width 1177 height 569
click at [16, 502] on icon "button" at bounding box center [21, 508] width 12 height 12
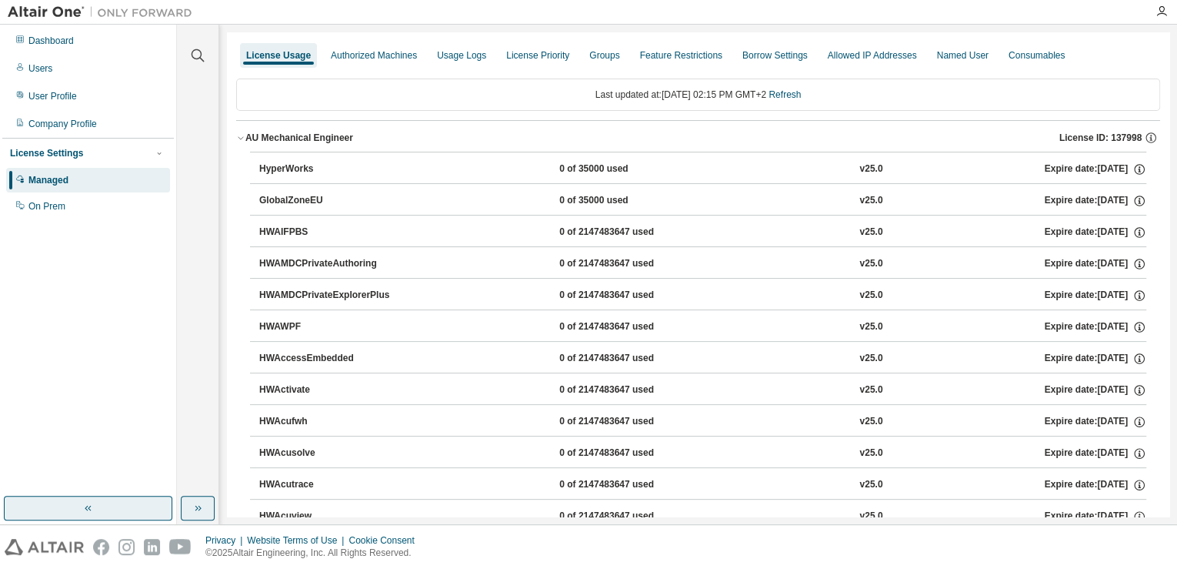
click at [207, 508] on button "button" at bounding box center [198, 507] width 34 height 25
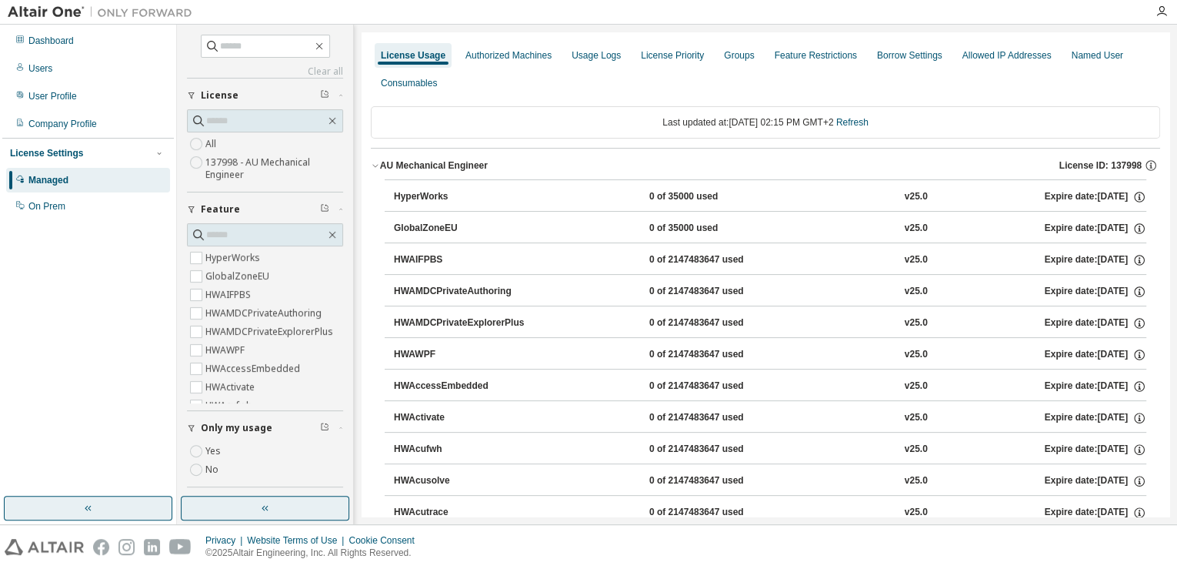
click at [207, 508] on button "button" at bounding box center [265, 507] width 168 height 25
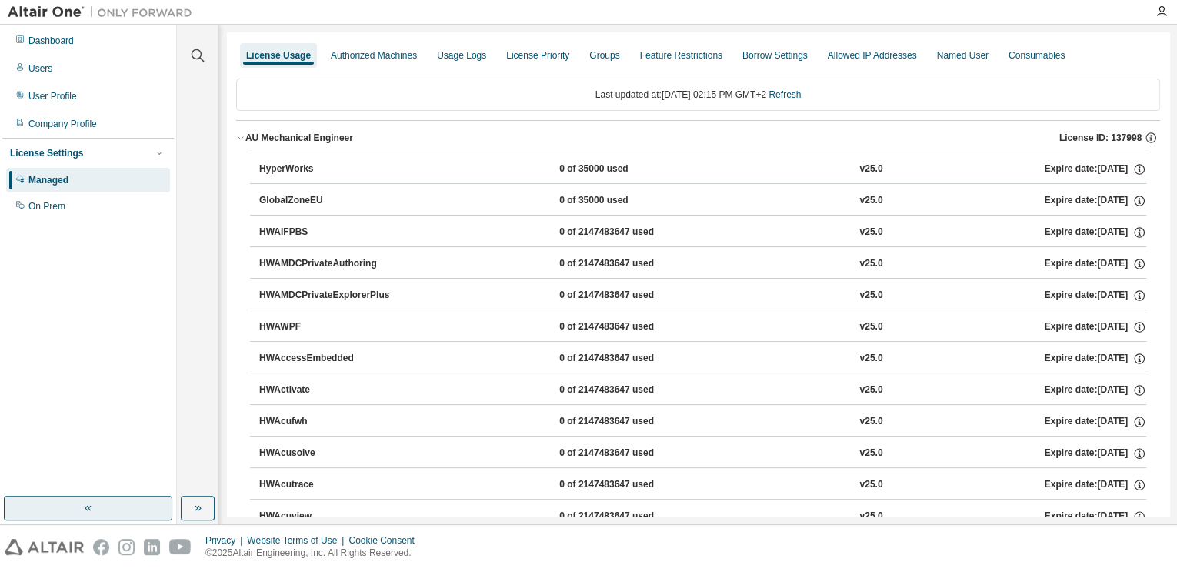
click at [80, 55] on div "Dashboard Users User Profile Company Profile License Settings Managed On Prem" at bounding box center [88, 123] width 172 height 193
click at [79, 63] on div "Users" at bounding box center [88, 68] width 164 height 25
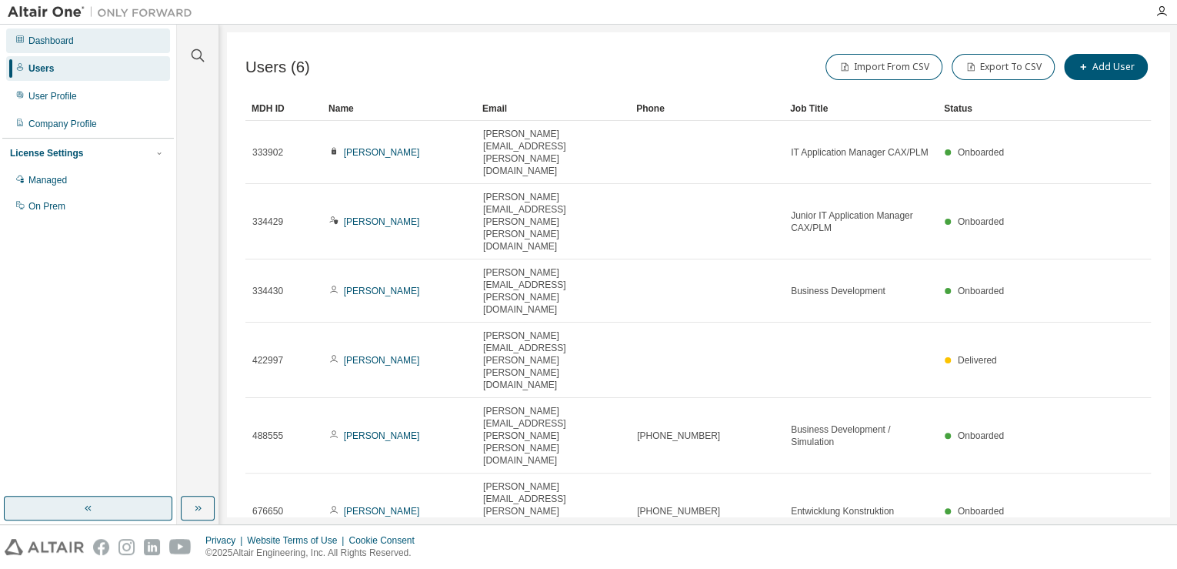
click at [105, 43] on div "Dashboard" at bounding box center [88, 40] width 164 height 25
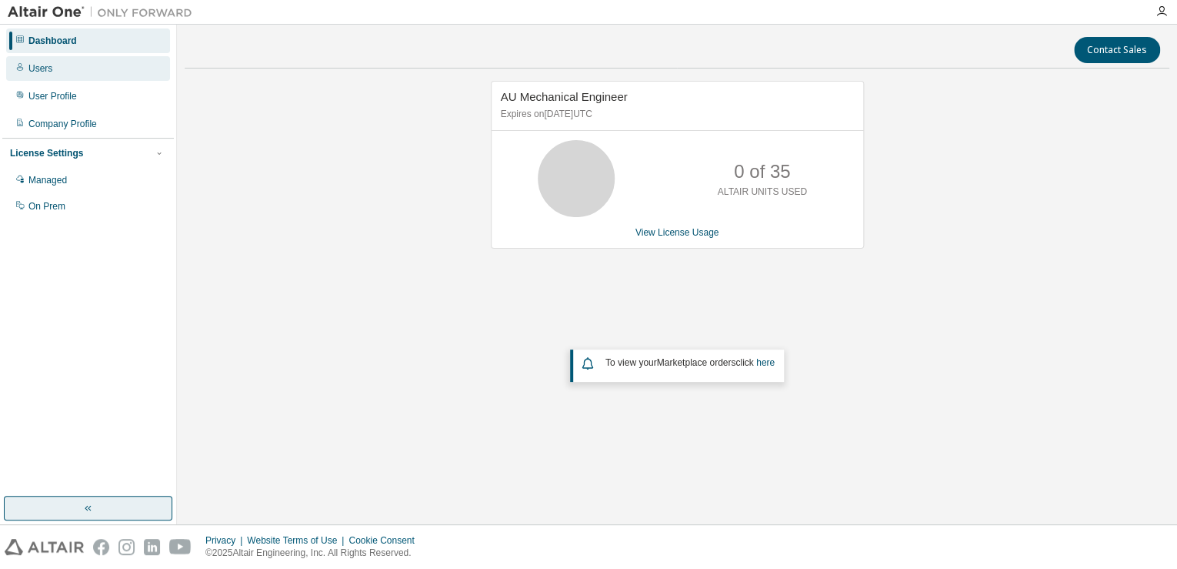
click at [71, 72] on div "Users" at bounding box center [88, 68] width 164 height 25
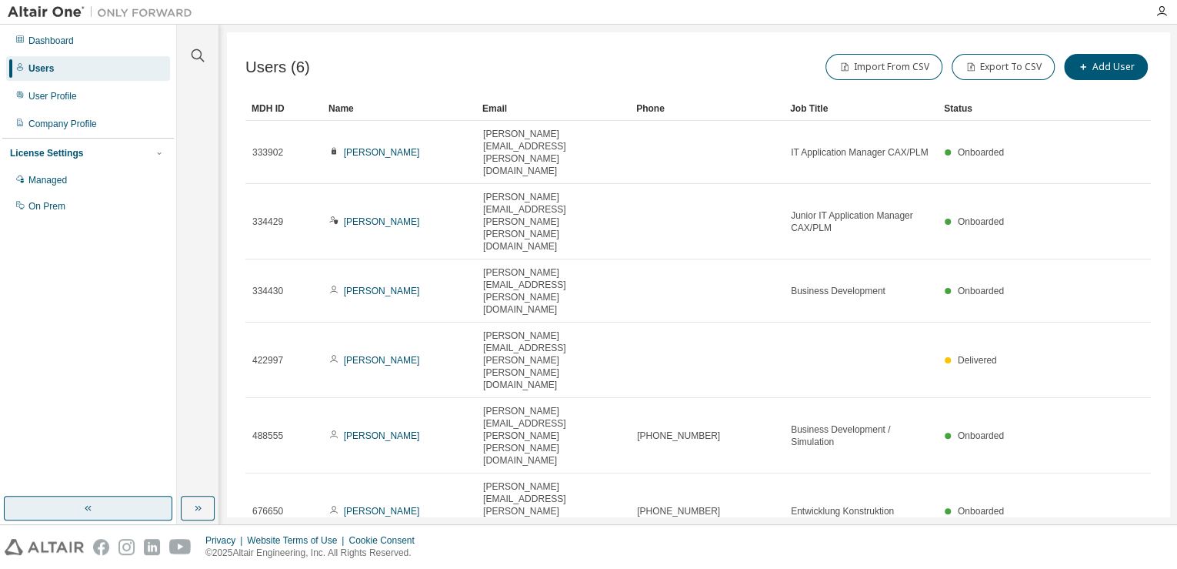
click at [502, 307] on div "MDH ID Name Email Phone Job Title Status 333902 Salim Emer salim.emer@handtmann…" at bounding box center [698, 338] width 906 height 484
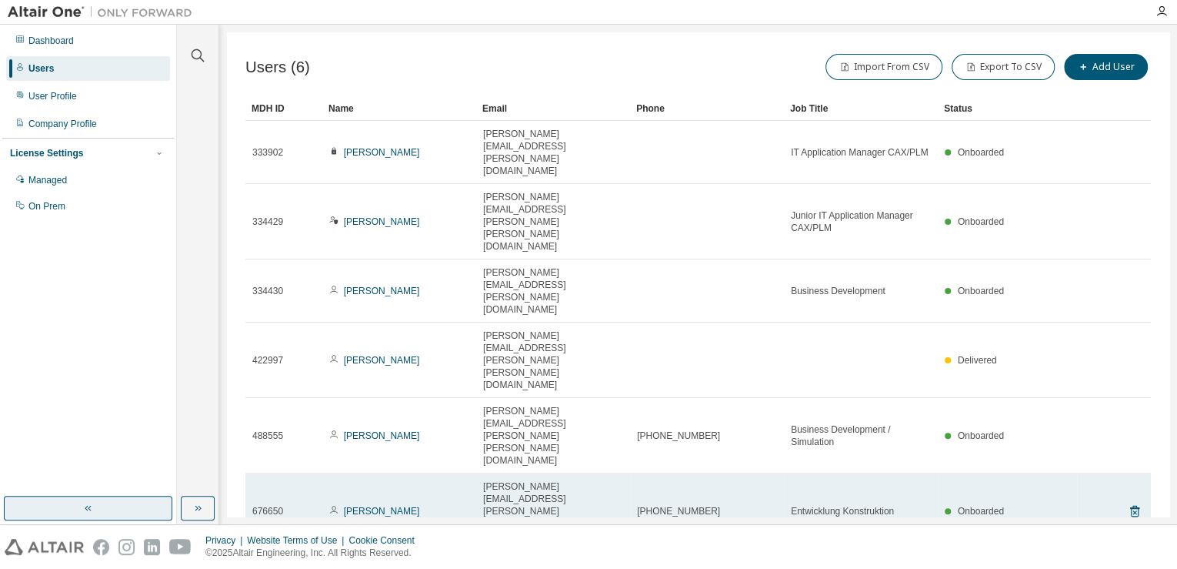
click at [537, 480] on span "Roland.Draskovic@handtmann.de" at bounding box center [553, 511] width 140 height 62
click at [532, 480] on span "Roland.Draskovic@handtmann.de" at bounding box center [553, 511] width 140 height 62
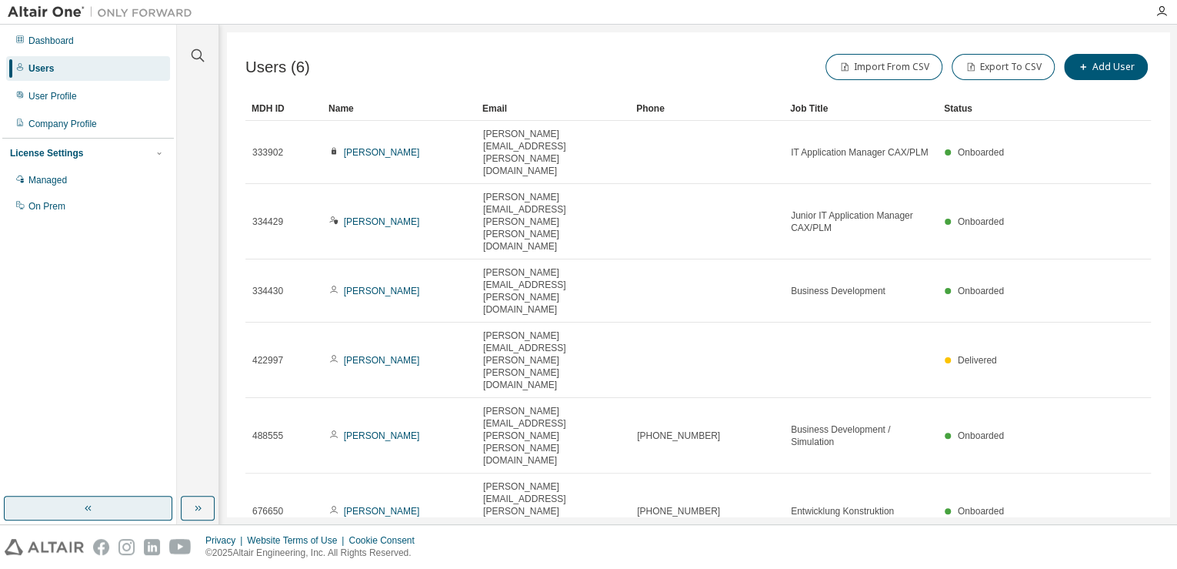
click at [422, 307] on div "MDH ID Name Email Phone Job Title Status 333902 Salim Emer salim.emer@handtmann…" at bounding box center [698, 338] width 906 height 484
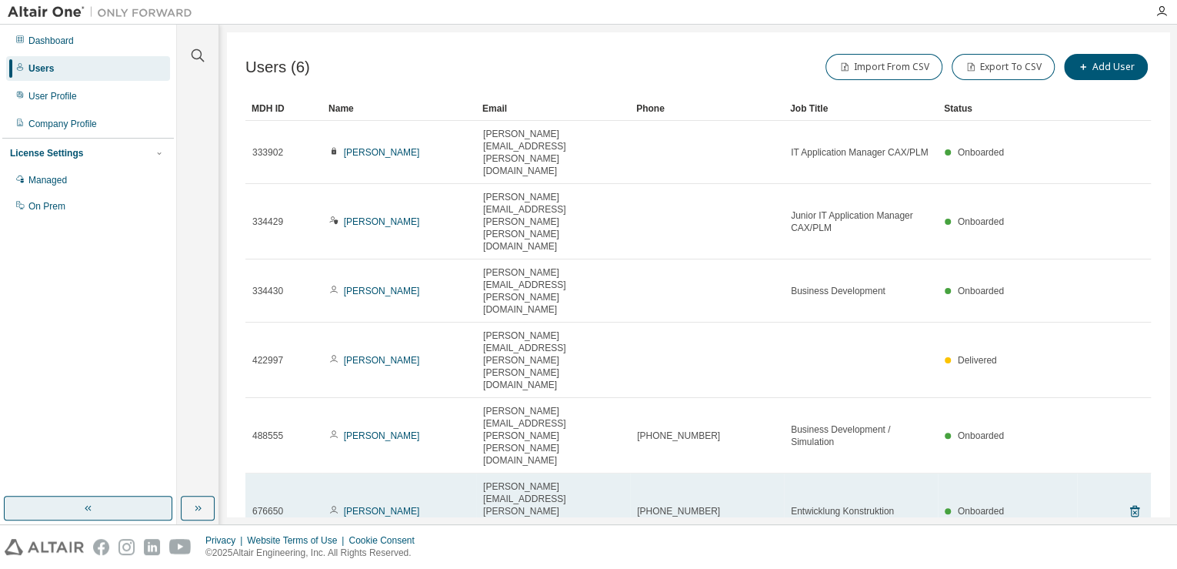
click at [404, 473] on td "Roland Draskovic" at bounding box center [399, 510] width 154 height 75
click at [402, 505] on link "Roland Draskovic" at bounding box center [382, 510] width 76 height 11
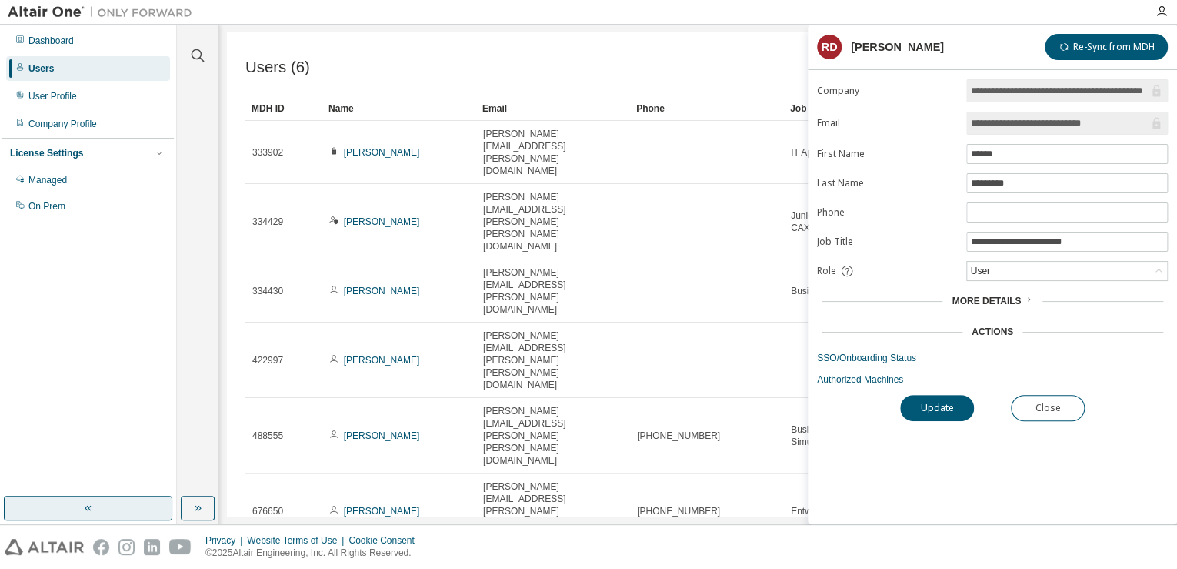
click at [591, 361] on div "Users (6) Import From CSV Export To CSV Add User Clear Load Save Save As Field …" at bounding box center [698, 274] width 943 height 484
click at [909, 400] on button "Update" at bounding box center [937, 408] width 74 height 26
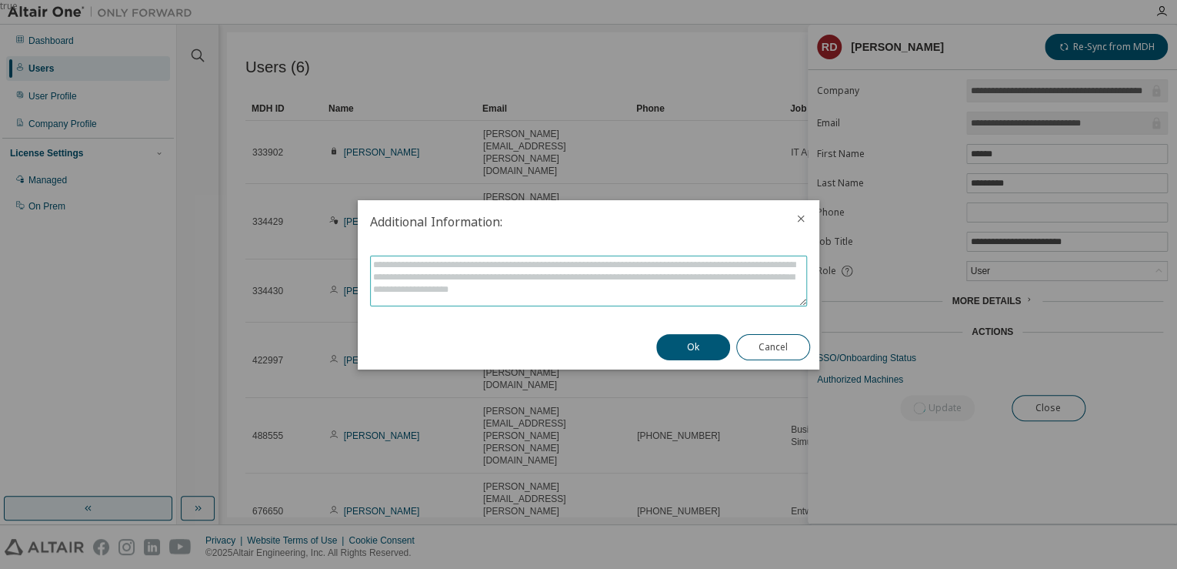
click at [509, 269] on textarea at bounding box center [588, 280] width 435 height 49
click at [802, 219] on icon "close" at bounding box center [801, 218] width 12 height 12
click at [754, 346] on button "Cancel" at bounding box center [773, 347] width 74 height 26
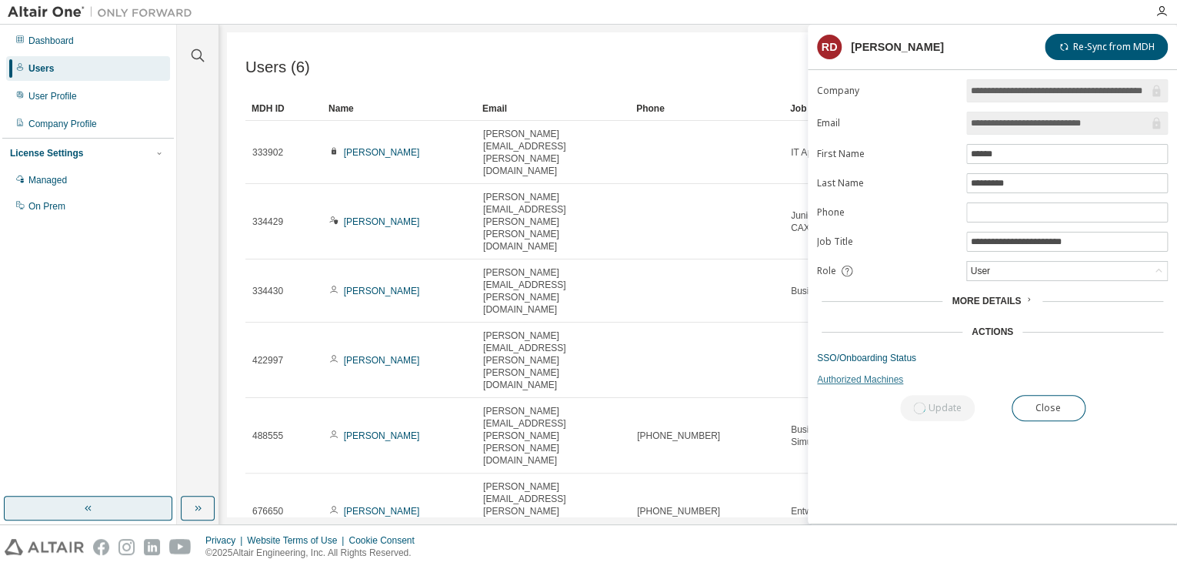
click at [859, 373] on link "Authorized Machines" at bounding box center [992, 379] width 351 height 12
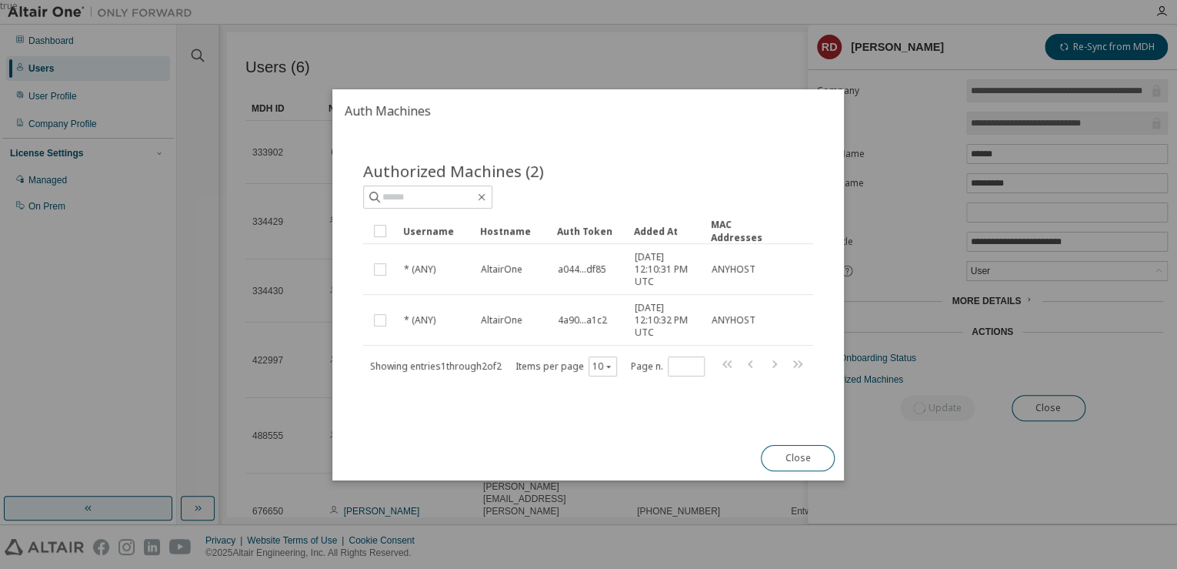
click at [658, 128] on h2 "Auth Machines" at bounding box center [588, 110] width 512 height 43
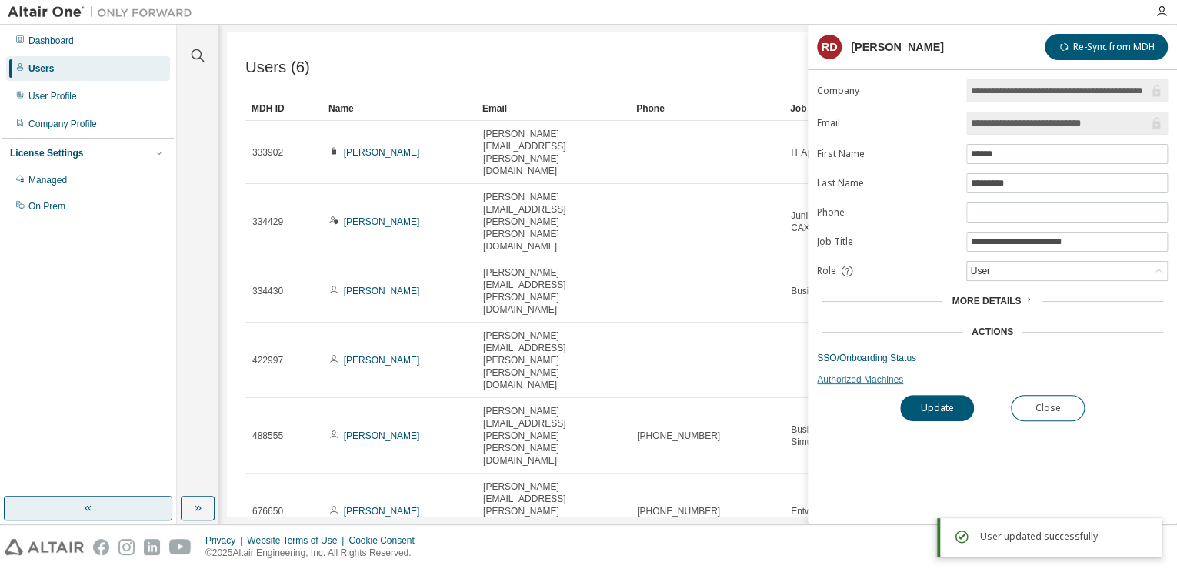
click at [879, 373] on link "Authorized Machines" at bounding box center [992, 379] width 351 height 12
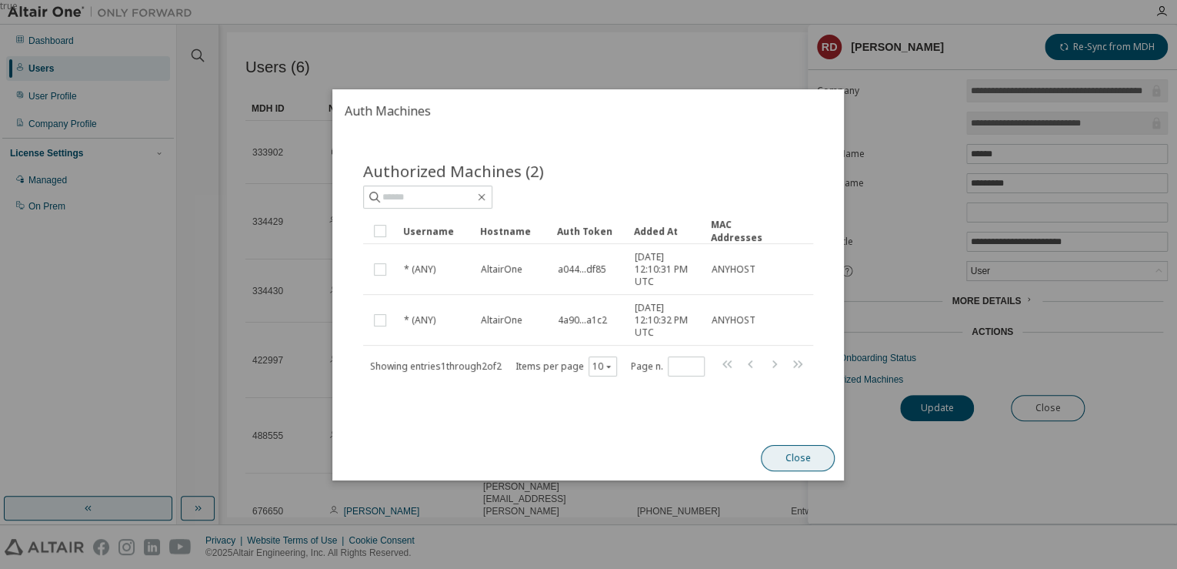
click at [791, 452] on button "Close" at bounding box center [799, 458] width 74 height 26
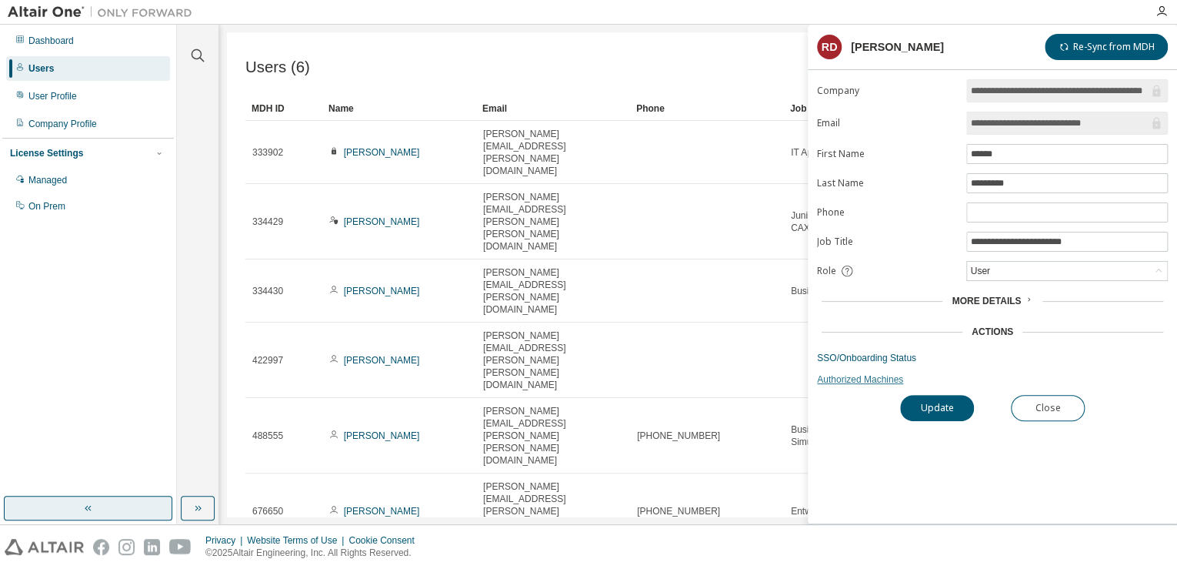
click at [886, 379] on link "Authorized Machines" at bounding box center [992, 379] width 351 height 12
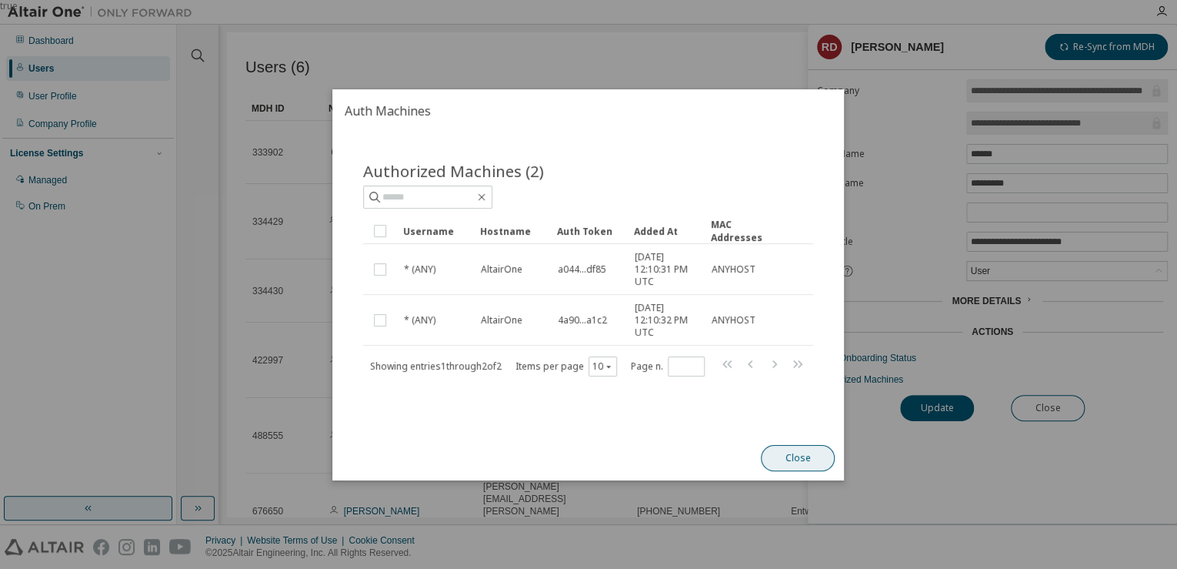
click at [779, 449] on button "Close" at bounding box center [799, 458] width 74 height 26
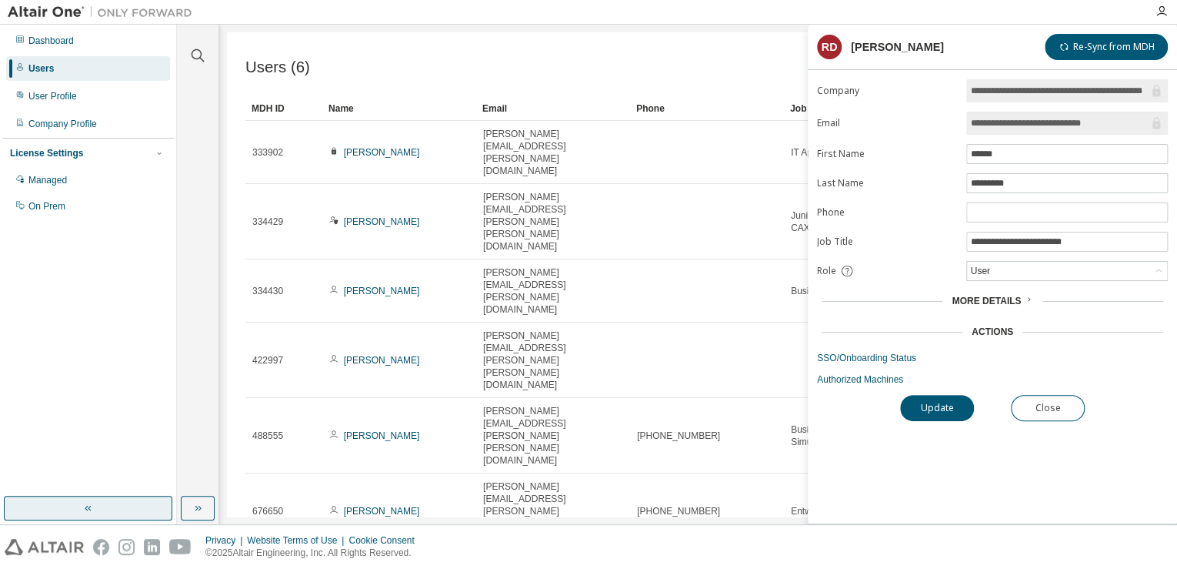
click at [582, 64] on div "Users (6) Import From CSV Export To CSV Add User" at bounding box center [698, 67] width 906 height 32
click at [87, 175] on div "Managed" at bounding box center [88, 180] width 164 height 25
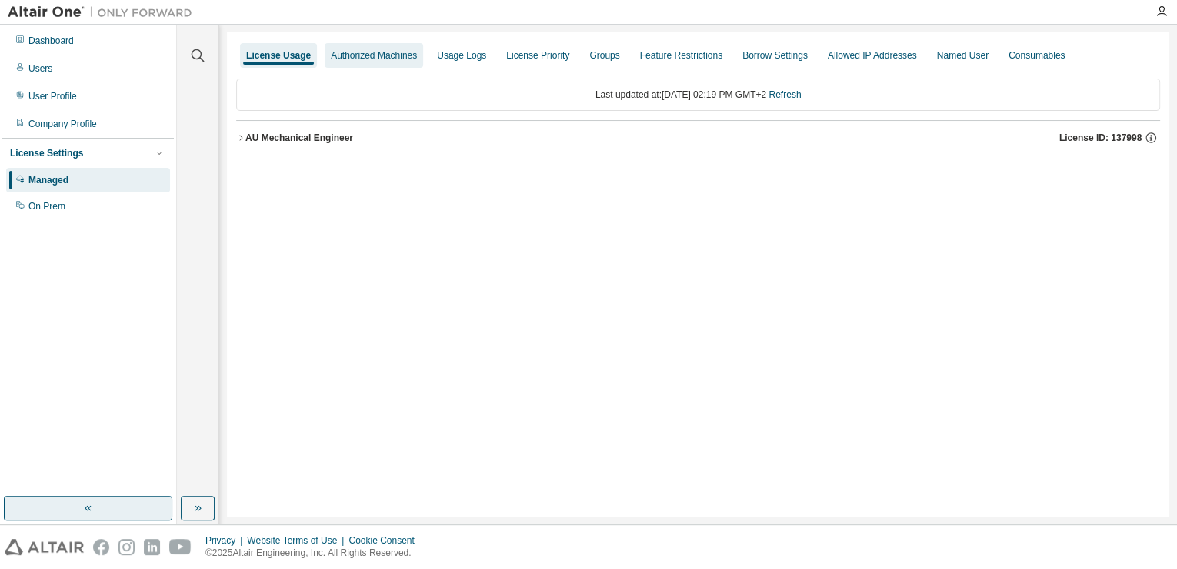
click at [362, 62] on div "Authorized Machines" at bounding box center [374, 55] width 98 height 25
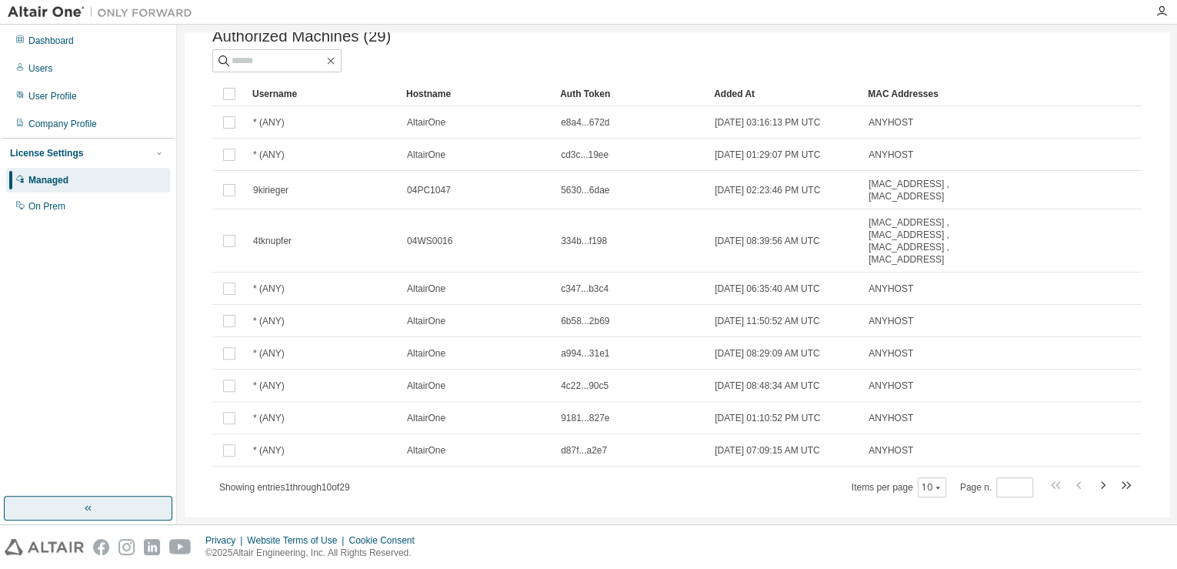
scroll to position [31, 0]
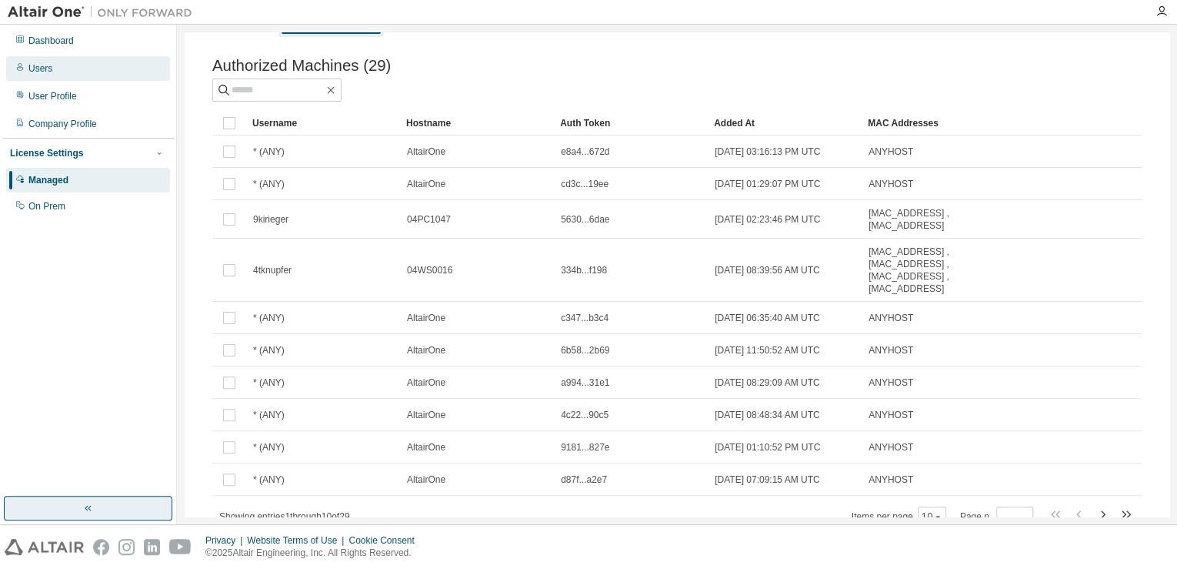
click at [97, 77] on div "Users" at bounding box center [88, 68] width 164 height 25
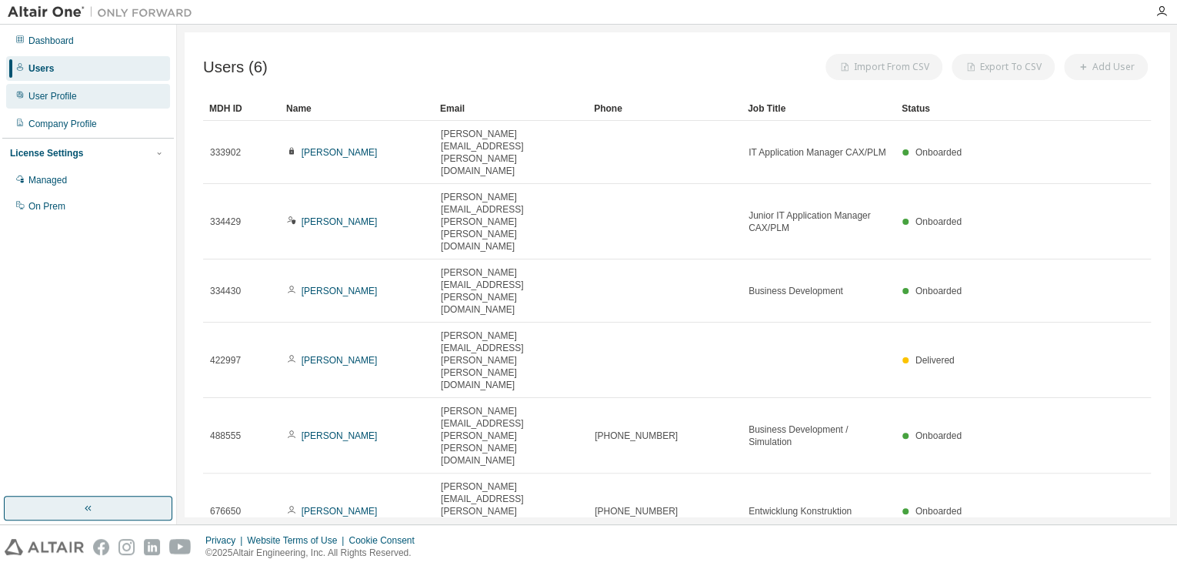
click at [95, 95] on div "User Profile" at bounding box center [88, 96] width 164 height 25
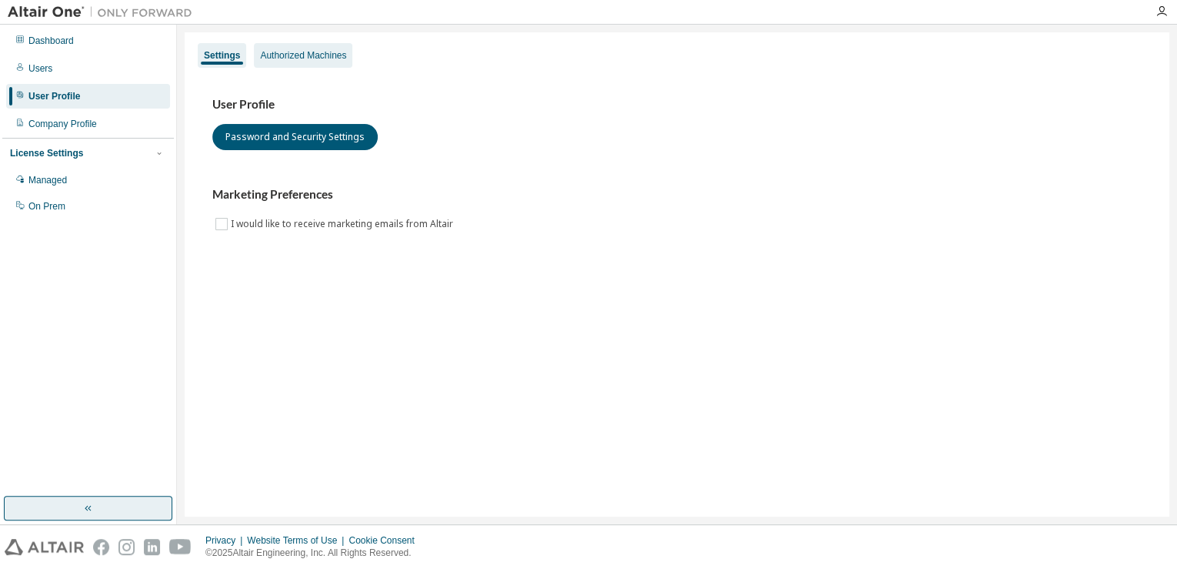
click at [299, 61] on div "Authorized Machines" at bounding box center [303, 55] width 86 height 12
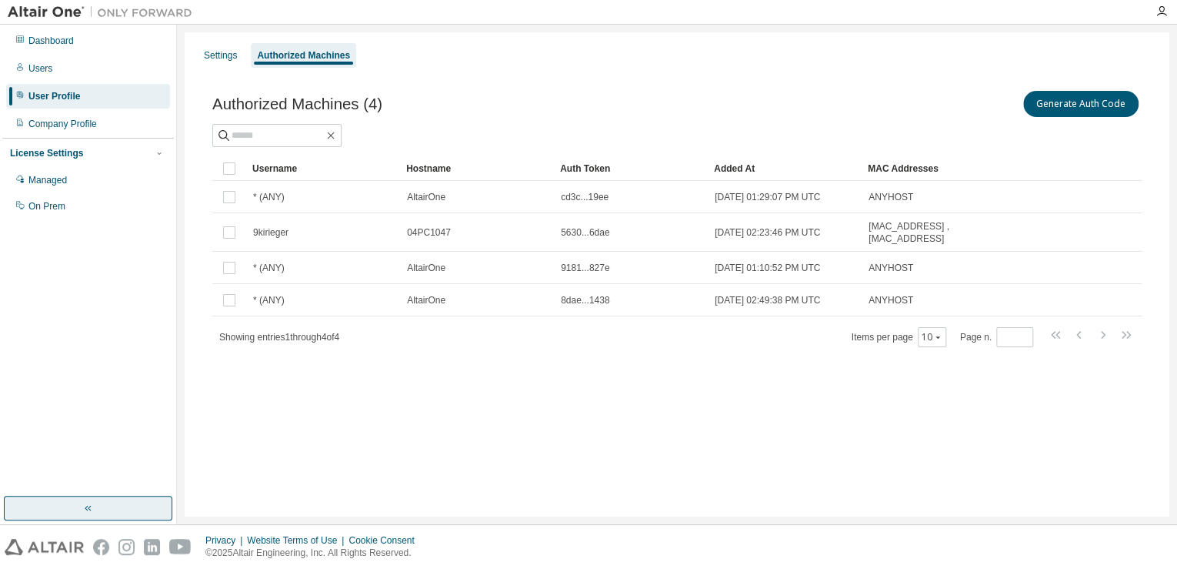
drag, startPoint x: 623, startPoint y: 87, endPoint x: 489, endPoint y: 80, distance: 134.1
click at [491, 80] on div "Authorized Machines (4) Generate Auth Code Clear Load Save Save As Field Operat…" at bounding box center [677, 228] width 966 height 319
click at [130, 176] on div "Managed" at bounding box center [88, 180] width 164 height 25
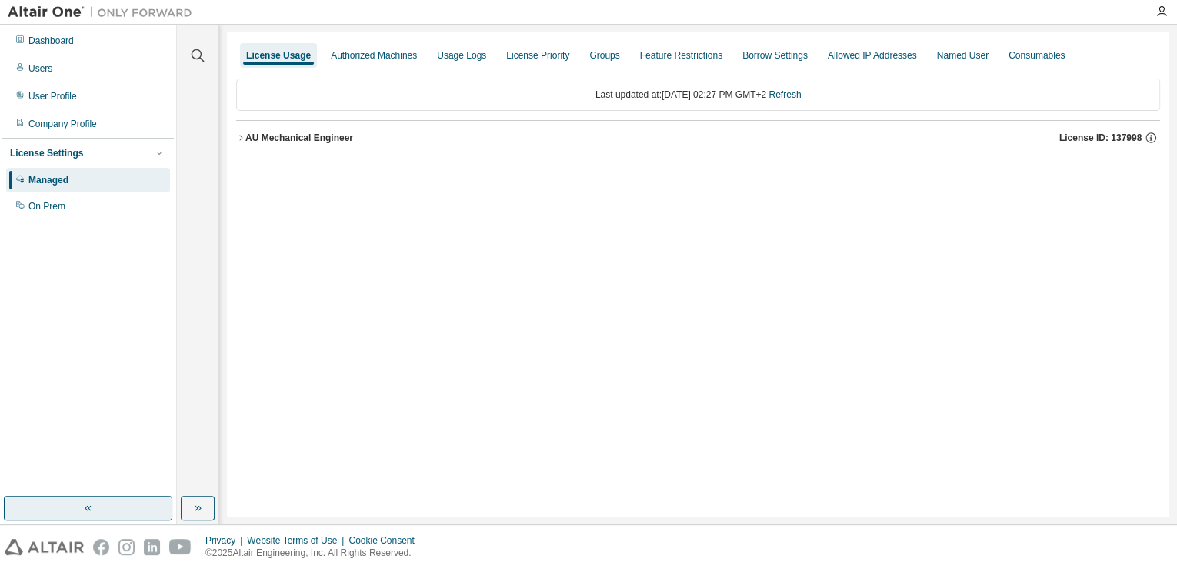
click at [292, 135] on div "AU Mechanical Engineer" at bounding box center [299, 138] width 108 height 12
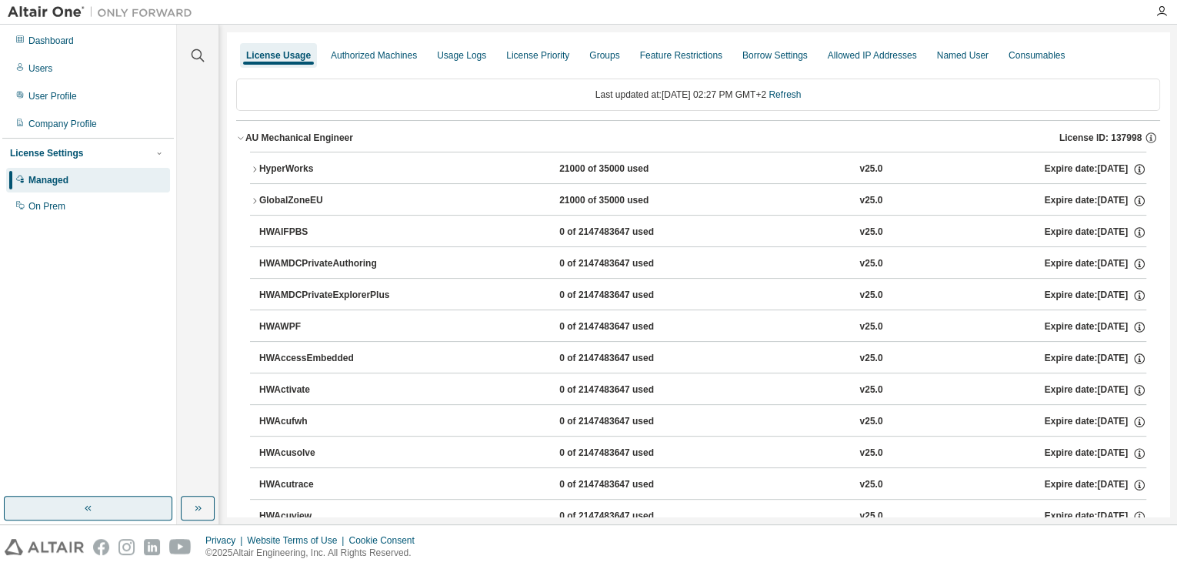
click at [543, 162] on div "HyperWorks 21000 of 35000 used v25.0 Expire date: 2026-03-01" at bounding box center [702, 169] width 887 height 14
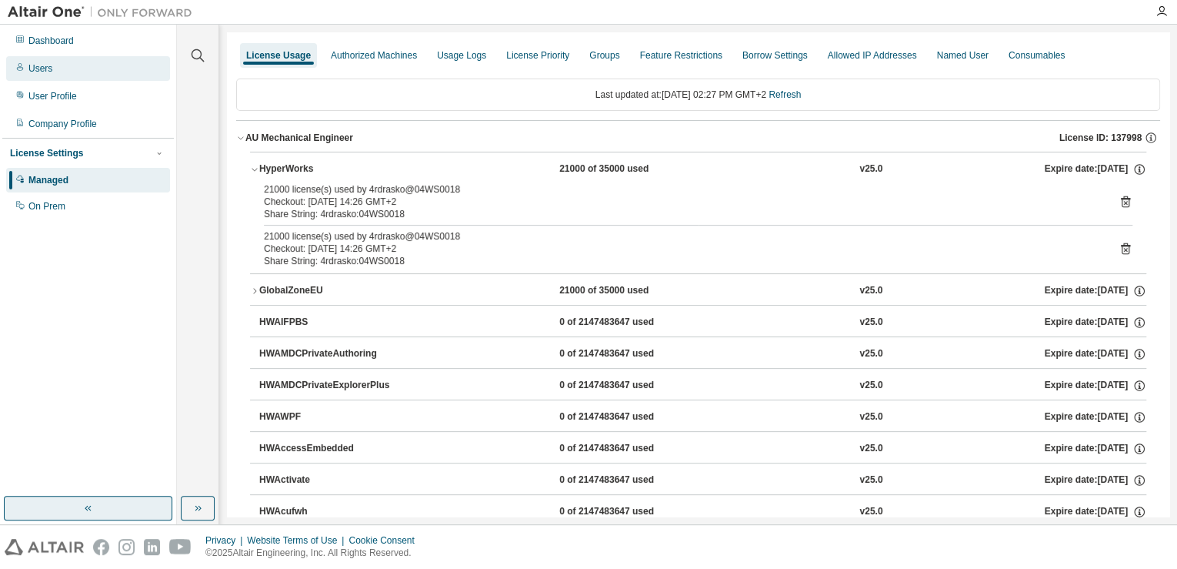
click at [102, 73] on div "Users" at bounding box center [88, 68] width 164 height 25
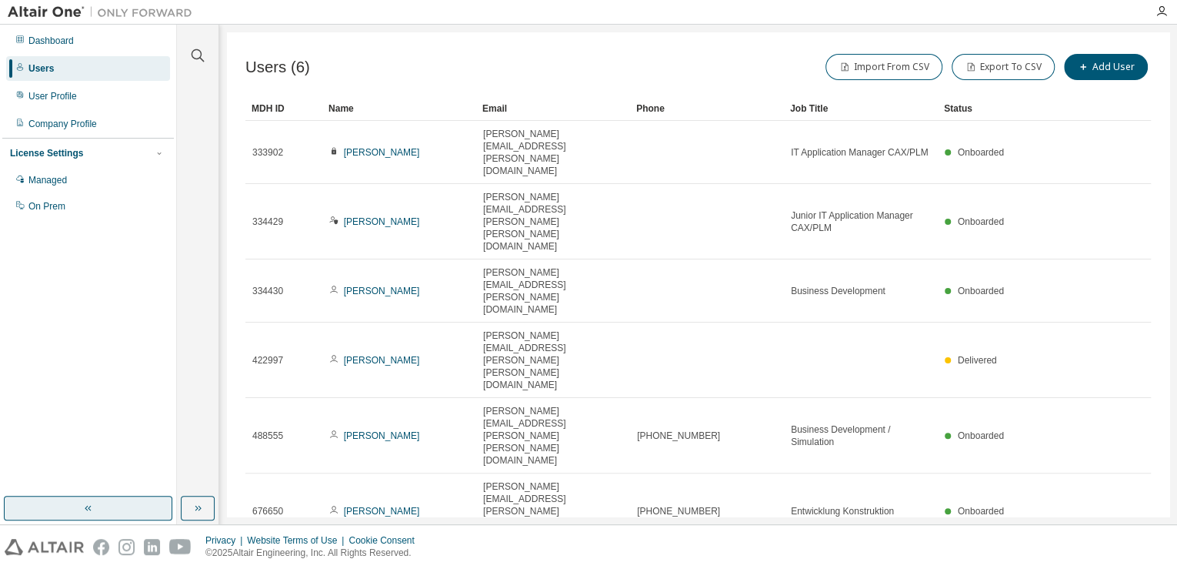
drag, startPoint x: 591, startPoint y: 417, endPoint x: 585, endPoint y: 408, distance: 11.1
click at [590, 412] on div "Users (6) Import From CSV Export To CSV Add User Clear Load Save Save As Field …" at bounding box center [698, 274] width 943 height 484
click at [880, 401] on div "Users (6) Import From CSV Export To CSV Add User Clear Load Save Save As Field …" at bounding box center [698, 274] width 943 height 484
